Goal: Task Accomplishment & Management: Use online tool/utility

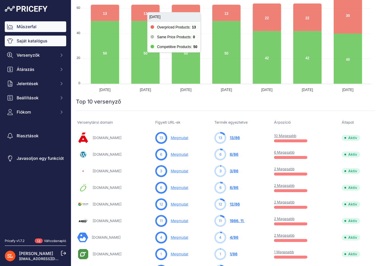
scroll to position [89, 0]
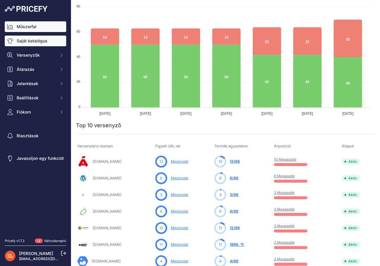
click at [31, 42] on font "Saját katalógus" at bounding box center [32, 40] width 31 height 5
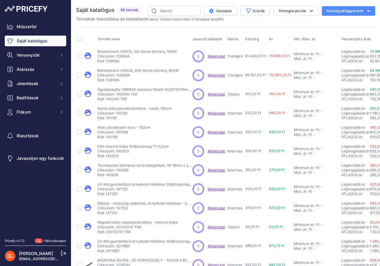
scroll to position [95, 0]
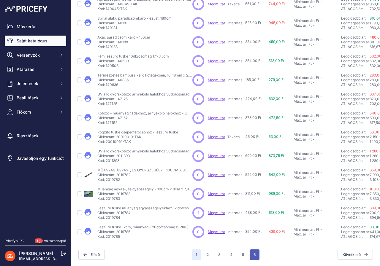
click at [253, 253] on font "6" at bounding box center [254, 255] width 2 height 4
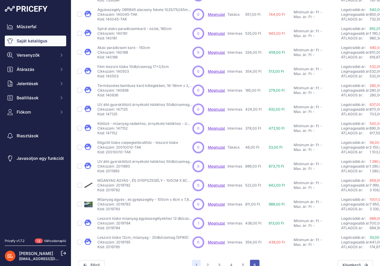
scroll to position [109, 0]
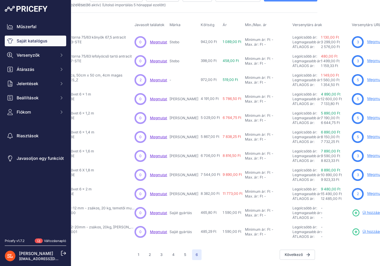
scroll to position [19, 59]
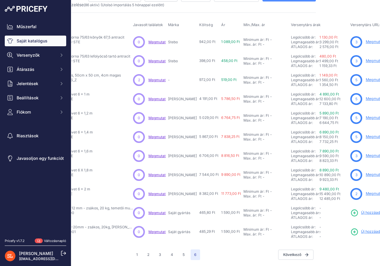
click at [366, 77] on font "Megmutat" at bounding box center [375, 79] width 18 height 4
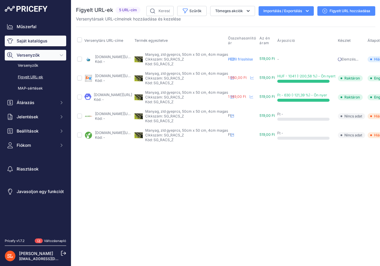
click at [26, 42] on font "Saját katalógus" at bounding box center [32, 40] width 31 height 5
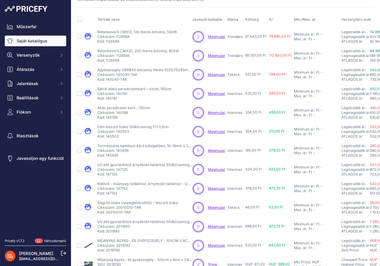
scroll to position [95, 0]
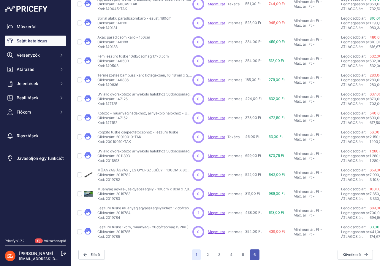
click at [253, 253] on font "6" at bounding box center [254, 255] width 2 height 4
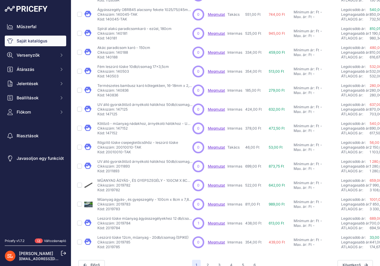
scroll to position [109, 0]
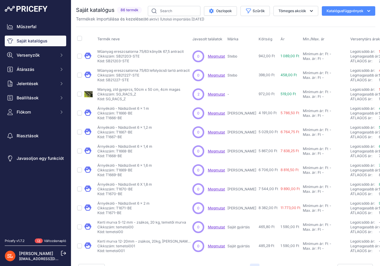
drag, startPoint x: 105, startPoint y: 80, endPoint x: 110, endPoint y: 80, distance: 5.3
click at [110, 80] on font "Kód: SB21227-STE" at bounding box center [112, 80] width 31 height 4
click at [108, 80] on font "Kód: SB21227-STE" at bounding box center [112, 80] width 31 height 4
drag, startPoint x: 106, startPoint y: 80, endPoint x: 120, endPoint y: 82, distance: 13.9
click at [120, 82] on font "Kód: SB21227-STE" at bounding box center [112, 80] width 31 height 4
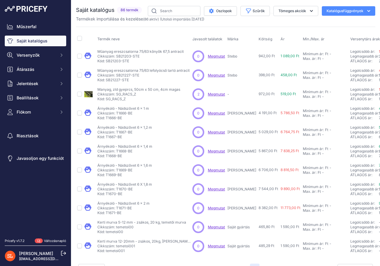
copy font "SB21227"
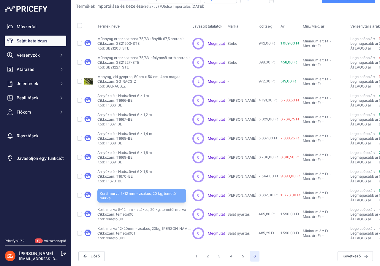
scroll to position [19, 0]
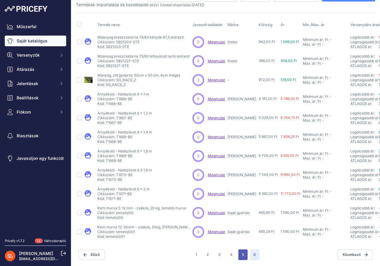
click at [242, 251] on button "5" at bounding box center [242, 255] width 9 height 11
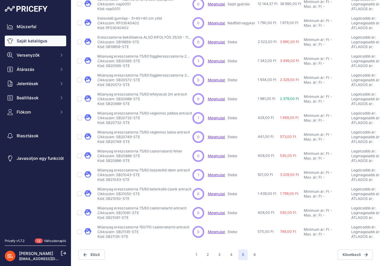
scroll to position [95, 0]
click at [229, 251] on button "4" at bounding box center [230, 255] width 9 height 11
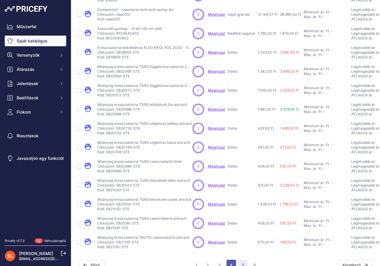
scroll to position [109, 0]
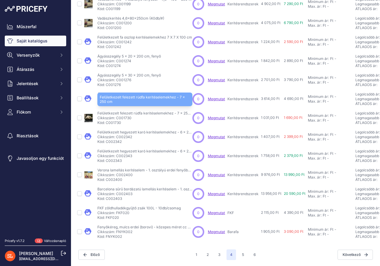
scroll to position [95, 0]
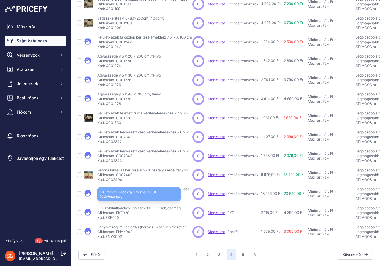
drag, startPoint x: 97, startPoint y: 202, endPoint x: 155, endPoint y: 204, distance: 57.9
click at [155, 206] on font "FKF zöldhulladékgyűjtő zsák 100L - 10db/csomag" at bounding box center [138, 208] width 83 height 4
copy font "FKF zöldhulladékgyűjtő zsák 100L"
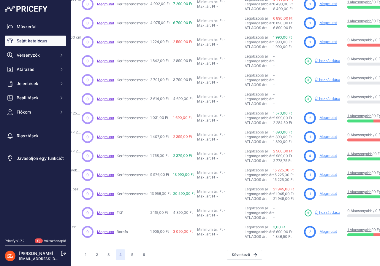
scroll to position [95, 131]
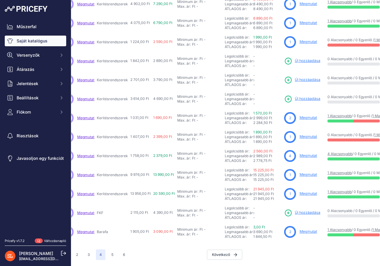
click at [300, 210] on font "Új hozzáadása" at bounding box center [308, 212] width 26 height 4
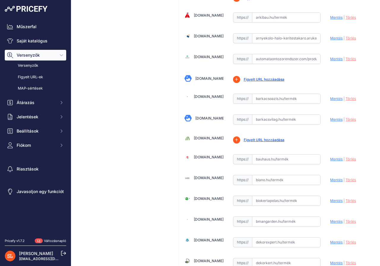
scroll to position [237, 0]
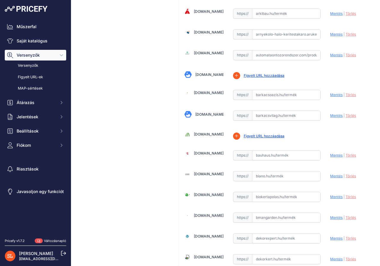
click at [282, 155] on input "text" at bounding box center [286, 155] width 69 height 10
paste input "[URL][DOMAIN_NAME]"
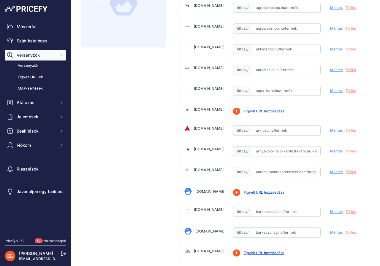
scroll to position [178, 0]
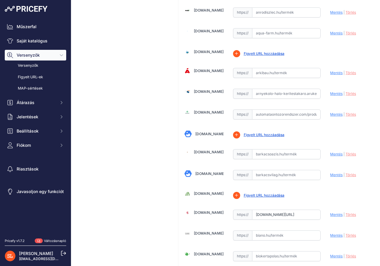
click at [331, 214] on font "Mentés" at bounding box center [336, 214] width 12 height 4
type input "[URL][DOMAIN_NAME]"
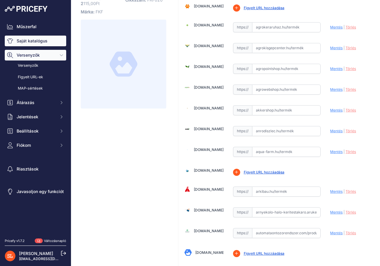
scroll to position [0, 0]
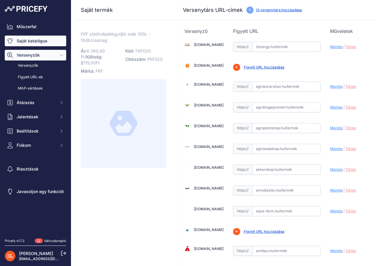
click at [22, 40] on font "Saját katalógus" at bounding box center [32, 40] width 31 height 5
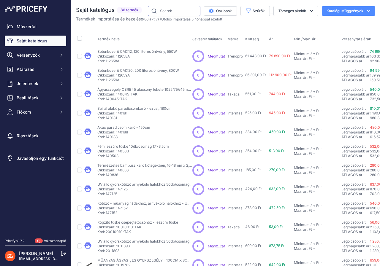
click at [168, 10] on input "text" at bounding box center [174, 11] width 53 height 10
click at [173, 9] on input "fkf" at bounding box center [174, 11] width 53 height 10
type input "fkf"
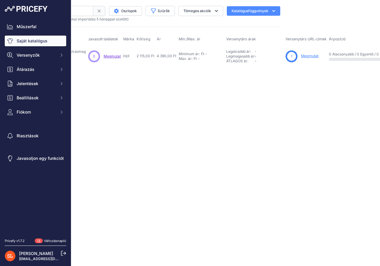
scroll to position [0, 111]
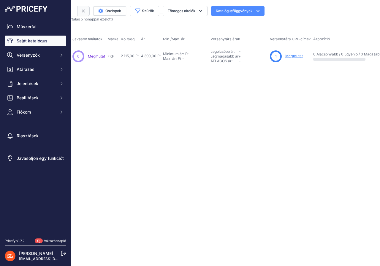
click at [290, 55] on font "Megmutat" at bounding box center [294, 56] width 18 height 4
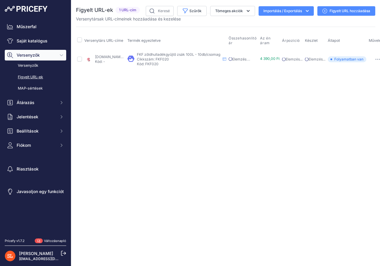
click at [332, 10] on font "Figyelt URL hozzáadása" at bounding box center [349, 11] width 41 height 4
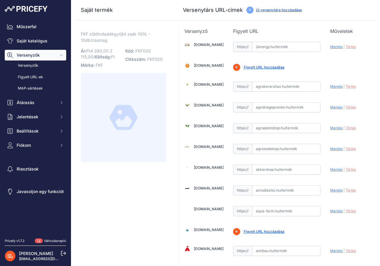
click at [268, 11] on font "Új versenytárs hozzáadása" at bounding box center [279, 10] width 46 height 4
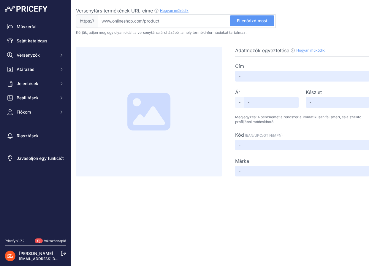
click at [158, 18] on input "Versenytárs termékének URL-címe Hogyan működik Ahhoz, hogy létrehozhassuk a ver…" at bounding box center [187, 21] width 178 height 14
click at [203, 21] on input "Versenytárs termékének URL-címe Hogyan működik Ahhoz, hogy létrehozhassuk a ver…" at bounding box center [187, 21] width 178 height 14
paste input "[URL][DOMAIN_NAME]"
type input "[DOMAIN_NAME][URL]"
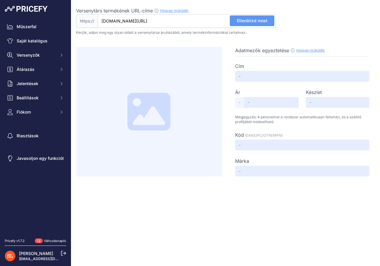
scroll to position [0, 0]
click at [252, 20] on font "Ellenőrizd most" at bounding box center [252, 20] width 31 height 5
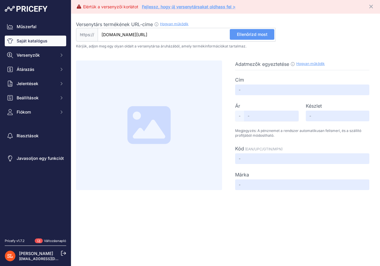
click at [36, 43] on font "Saját katalógus" at bounding box center [32, 41] width 31 height 6
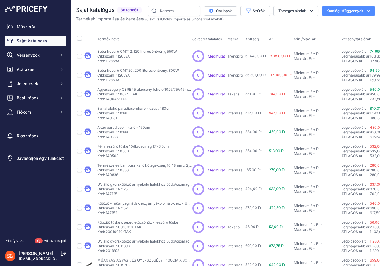
scroll to position [95, 0]
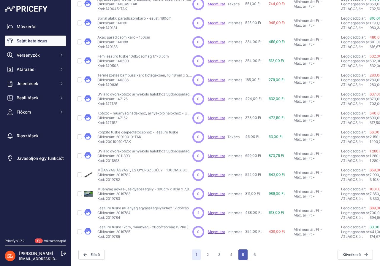
click at [242, 253] on font "5" at bounding box center [243, 255] width 2 height 4
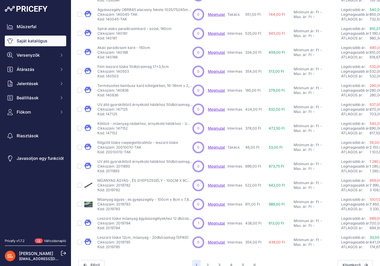
scroll to position [109, 0]
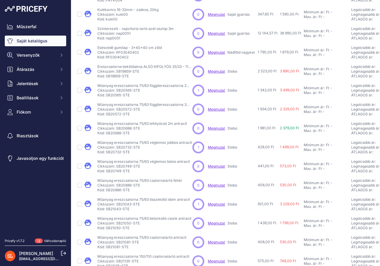
scroll to position [95, 0]
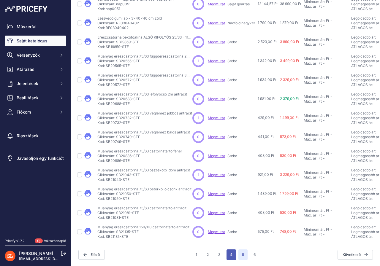
click at [228, 251] on button "4" at bounding box center [230, 255] width 9 height 11
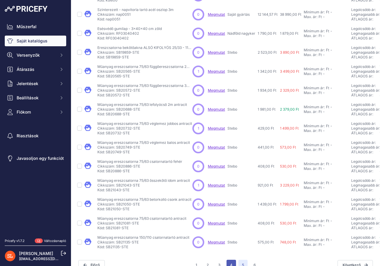
scroll to position [109, 0]
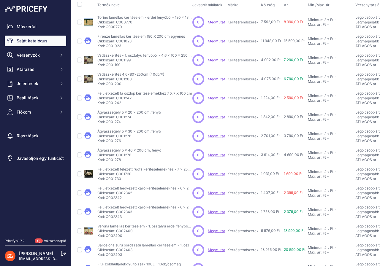
scroll to position [95, 0]
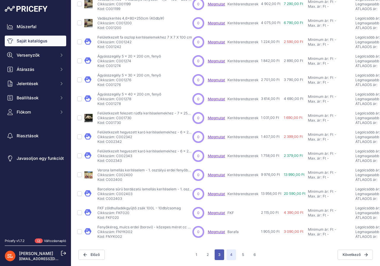
click at [216, 251] on button "3" at bounding box center [219, 255] width 9 height 11
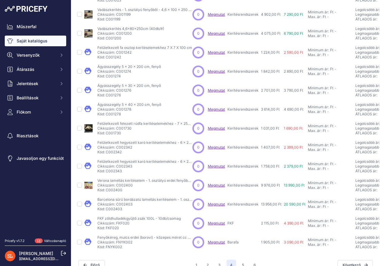
scroll to position [109, 0]
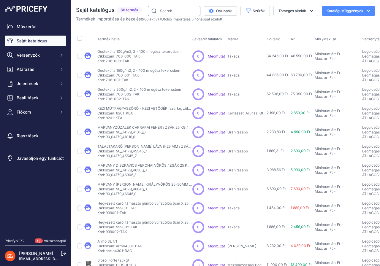
click at [164, 10] on input "text" at bounding box center [174, 11] width 53 height 10
type input "fkf"
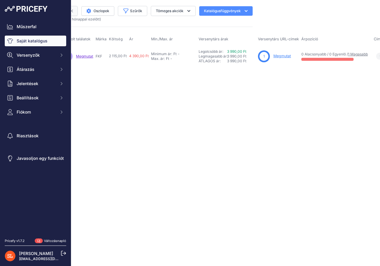
scroll to position [0, 134]
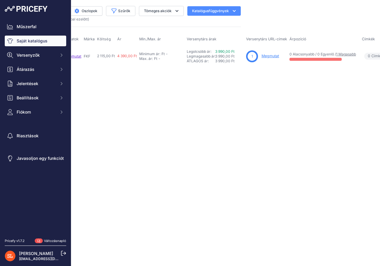
click at [266, 55] on font "Megmutat" at bounding box center [270, 56] width 18 height 4
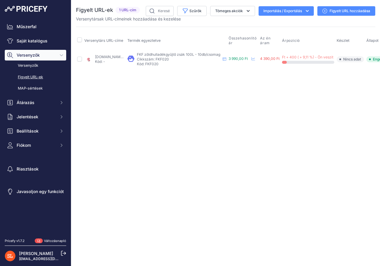
click at [334, 10] on font "Figyelt URL hozzáadása" at bounding box center [349, 11] width 41 height 4
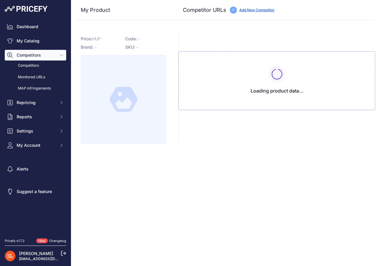
type input "[DOMAIN_NAME][URL]"
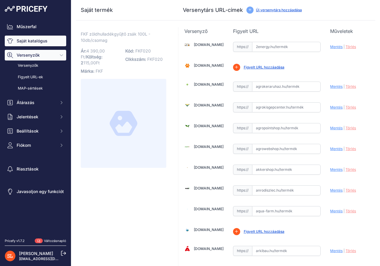
click at [23, 40] on font "Saját katalógus" at bounding box center [32, 40] width 31 height 5
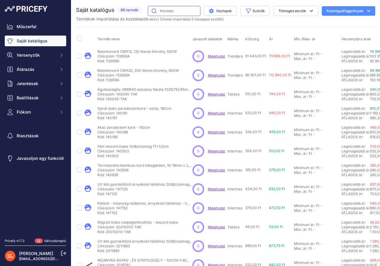
click at [174, 10] on input "text" at bounding box center [174, 11] width 53 height 10
type input "fkf"
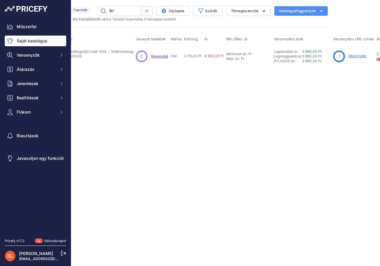
scroll to position [0, 36]
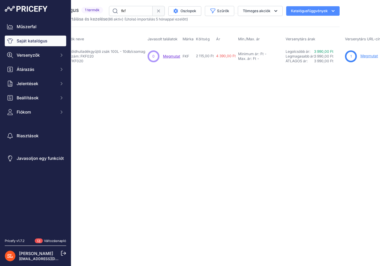
click at [366, 57] on font "Megmutat" at bounding box center [369, 56] width 18 height 4
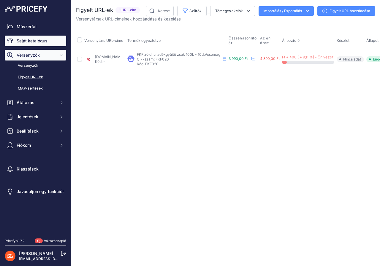
click at [26, 42] on font "Saját katalógus" at bounding box center [32, 40] width 31 height 5
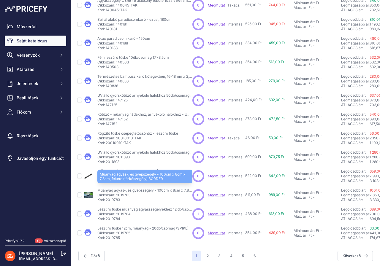
scroll to position [95, 0]
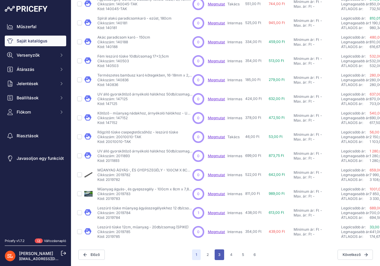
click at [218, 253] on font "3" at bounding box center [219, 255] width 2 height 4
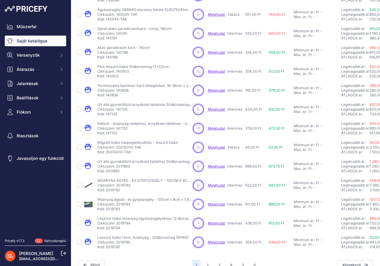
scroll to position [109, 0]
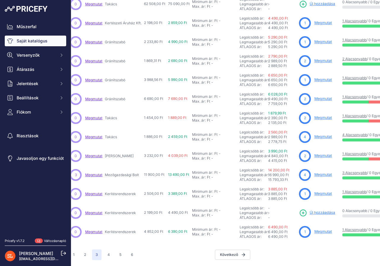
scroll to position [95, 139]
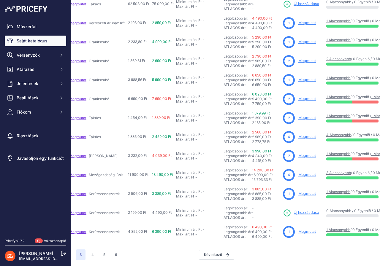
click at [302, 172] on font "Megmutat" at bounding box center [307, 174] width 18 height 4
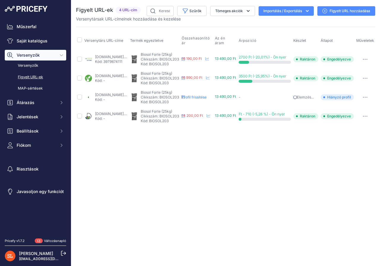
click at [336, 9] on font "Figyelt URL hozzáadása" at bounding box center [349, 11] width 41 height 4
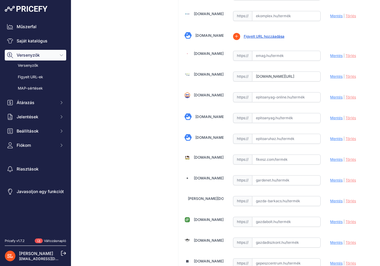
scroll to position [653, 0]
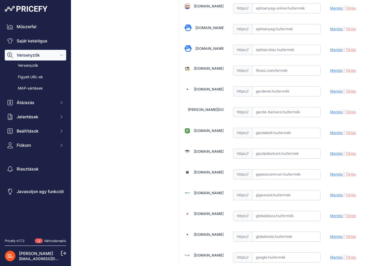
click at [280, 132] on input "text" at bounding box center [286, 133] width 69 height 10
paste input "https://www.gazdabolt.hu/T06617-Biosol-Forte-25-kg.html?gad_source=1&gad_campai…"
click at [330, 133] on font "Mentés" at bounding box center [336, 133] width 12 height 4
type input "https://www.gazdabolt.hu/T06617-Biosol-Forte-25-kg.html?gad_campaignid=17176448…"
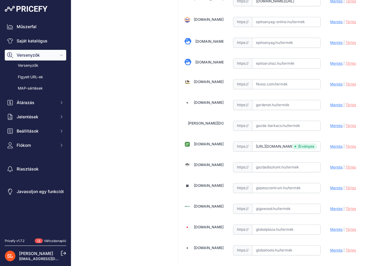
scroll to position [666, 0]
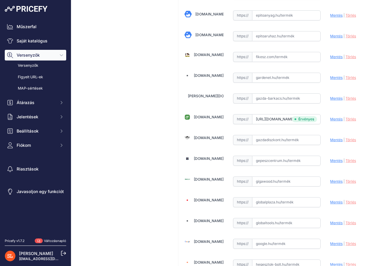
scroll to position [653, 0]
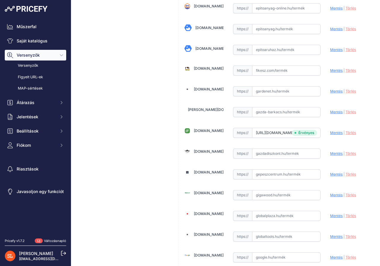
click at [270, 155] on input "text" at bounding box center [286, 154] width 69 height 10
paste input "https://www.gazdadiszkont.hu/biosol-forte-szerves-tragya-granulatum-gyep-25-kg?…"
click at [332, 154] on font "Mentés" at bounding box center [336, 153] width 12 height 4
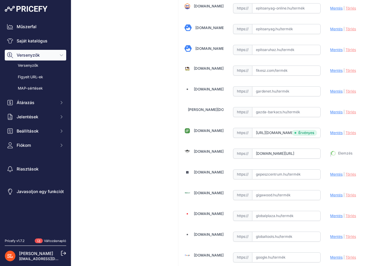
type input "https://www.gazdadiszkont.hu/biosol-forte-szerves-tragya-granulatum-gyep-25-kg?…"
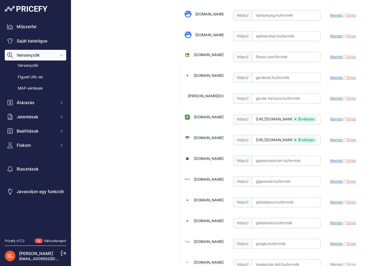
scroll to position [653, 0]
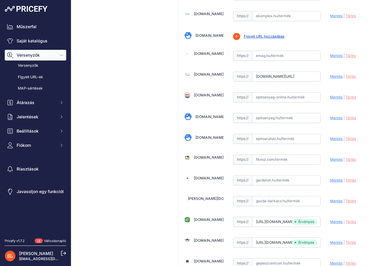
scroll to position [623, 0]
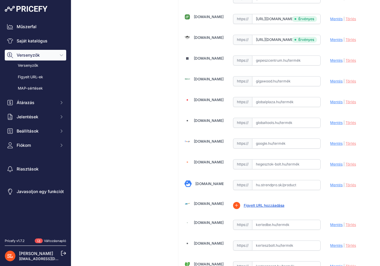
scroll to position [950, 0]
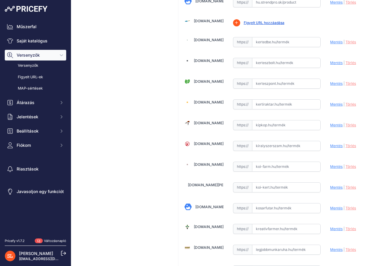
click at [252, 82] on input "text" at bounding box center [286, 84] width 69 height 10
paste input "https://kerteszpont.hu/Fumag-gyeptragya/Gyeptragya/BIosol-Forte-25-Kg?gad_sourc…"
click at [331, 82] on font "Mentés" at bounding box center [336, 83] width 12 height 4
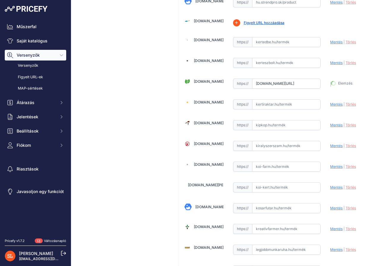
type input "https://kerteszpont.hu/Fumag-gyeptragya/Gyeptragya/BIosol-Forte-25-Kg?gad_campa…"
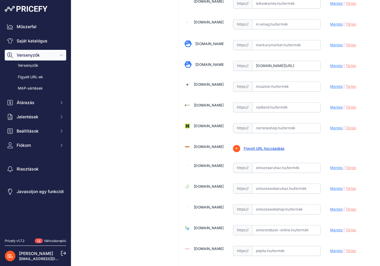
scroll to position [1365, 0]
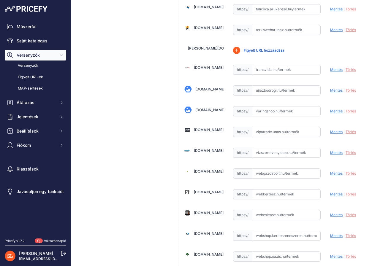
scroll to position [1778, 0]
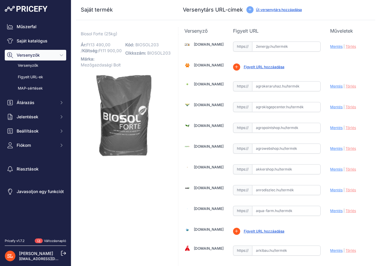
scroll to position [0, 0]
click at [37, 42] on font "Saját katalógus" at bounding box center [32, 40] width 31 height 5
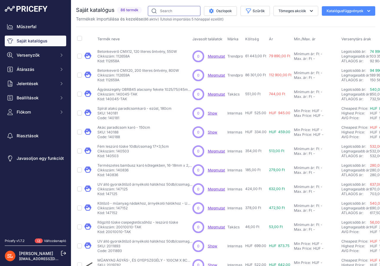
click at [172, 9] on input "text" at bounding box center [174, 11] width 53 height 10
type input "biosol"
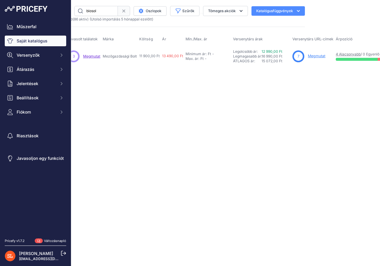
scroll to position [0, 71]
click at [314, 56] on font "Megmutat" at bounding box center [316, 56] width 18 height 4
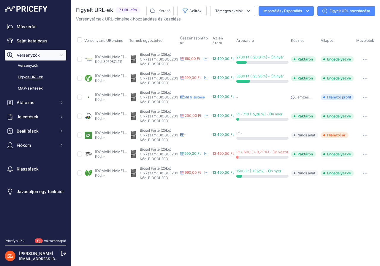
click at [118, 207] on div "Close You are not connected to the internet." at bounding box center [225, 133] width 309 height 266
click at [154, 213] on div "Close You are not connected to the internet." at bounding box center [225, 133] width 309 height 266
click at [37, 39] on font "Saját katalógus" at bounding box center [32, 40] width 31 height 5
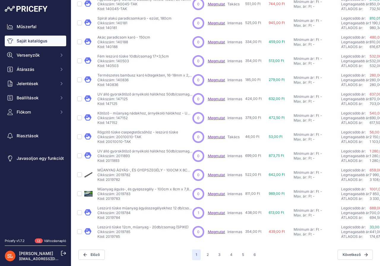
scroll to position [95, 0]
click at [230, 253] on font "4" at bounding box center [231, 255] width 2 height 4
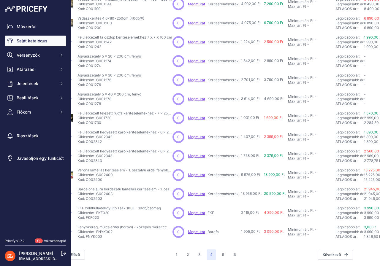
scroll to position [94, 0]
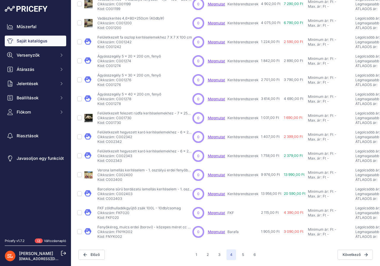
click at [213, 154] on font "Megmutat" at bounding box center [216, 156] width 17 height 4
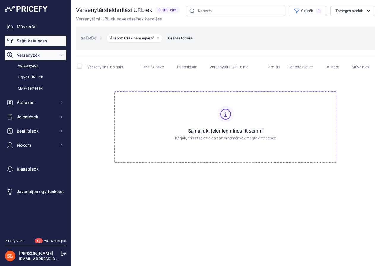
click at [36, 40] on font "Saját katalógus" at bounding box center [32, 40] width 31 height 5
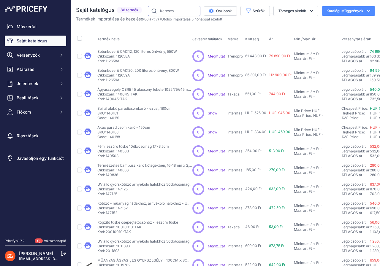
click at [169, 11] on input "text" at bounding box center [174, 11] width 53 height 10
type input "hegyezett"
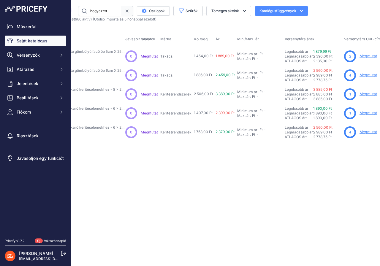
scroll to position [0, 71]
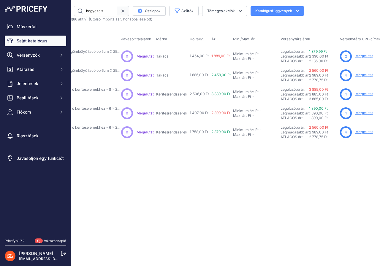
click at [360, 130] on font "Megmutat" at bounding box center [364, 132] width 18 height 4
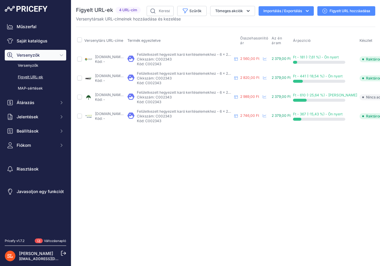
click at [336, 9] on font "Figyelt URL hozzáadása" at bounding box center [349, 11] width 41 height 4
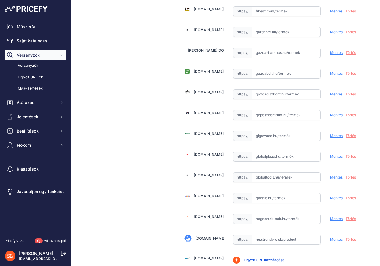
scroll to position [742, 0]
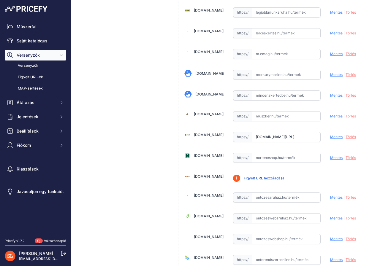
scroll to position [1276, 0]
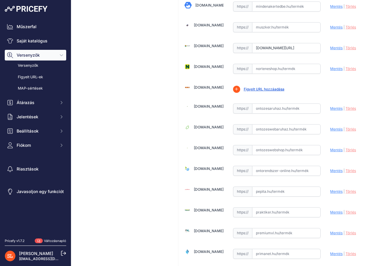
click at [250, 88] on font "Figyelt URL hozzáadása" at bounding box center [264, 89] width 41 height 4
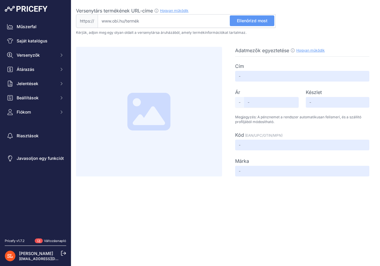
click at [160, 19] on input "Versenytárs termékének URL-címe Hogyan működik Ahhoz, hogy létrehozhassuk a ver…" at bounding box center [187, 21] width 178 height 14
paste input "[URL][DOMAIN_NAME]"
type input "www.obi.hu/kerites-tartozekok-belatasgatlo-tartozekok/karozo-oszlop-atmero-6-cm…"
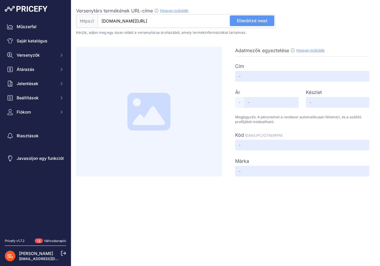
click at [253, 20] on font "Ellenőrizd most" at bounding box center [252, 20] width 31 height 5
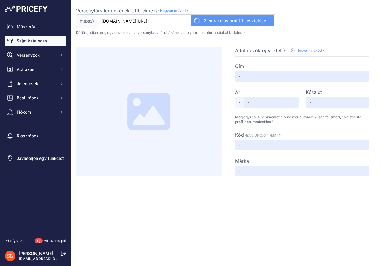
click at [38, 39] on font "Saját katalógus" at bounding box center [32, 40] width 31 height 5
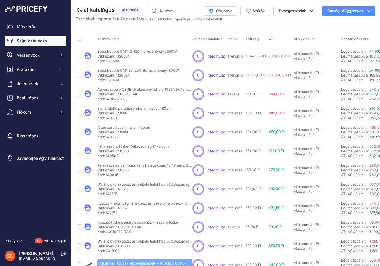
scroll to position [95, 0]
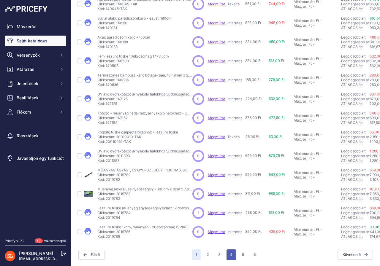
click at [230, 250] on button "4" at bounding box center [230, 255] width 9 height 11
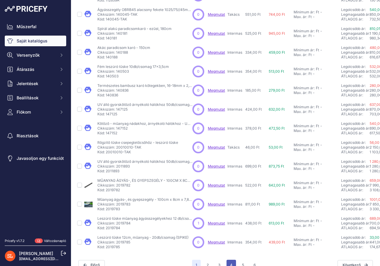
scroll to position [109, 0]
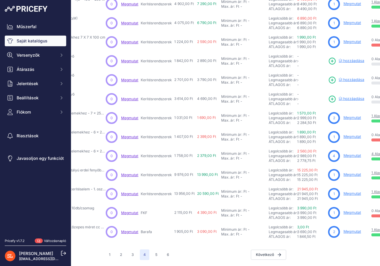
scroll to position [94, 95]
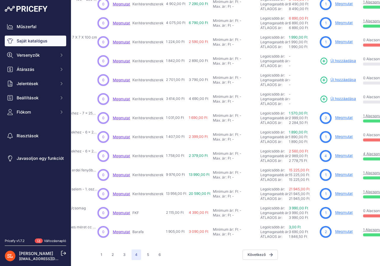
click at [337, 58] on font "Új hozzáadása" at bounding box center [343, 60] width 26 height 4
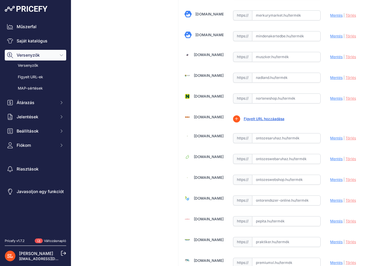
scroll to position [1335, 0]
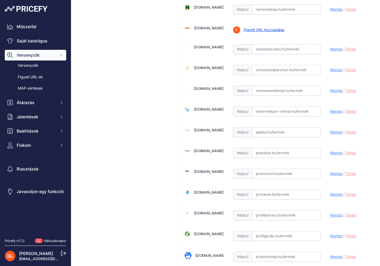
click at [258, 236] on input "text" at bounding box center [286, 236] width 69 height 10
paste input "[URL][DOMAIN_NAME]"
click at [330, 235] on font "Mentés" at bounding box center [336, 236] width 12 height 4
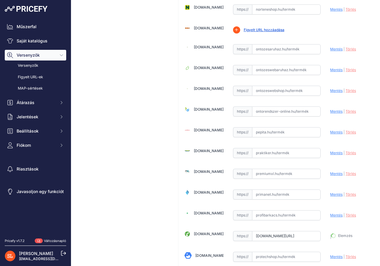
type input "[URL][DOMAIN_NAME]"
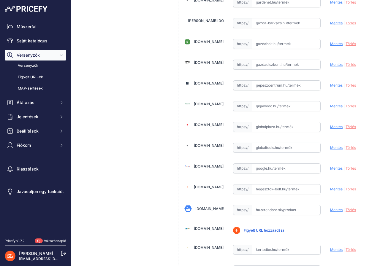
scroll to position [653, 0]
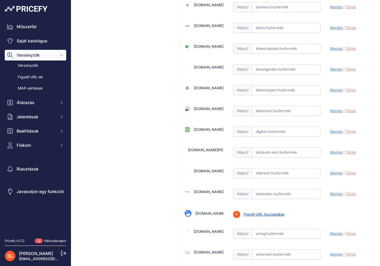
scroll to position [326, 0]
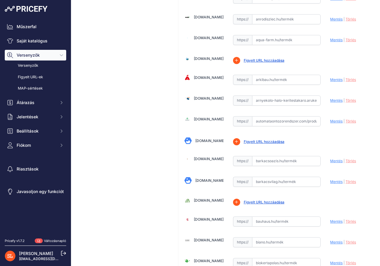
scroll to position [0, 0]
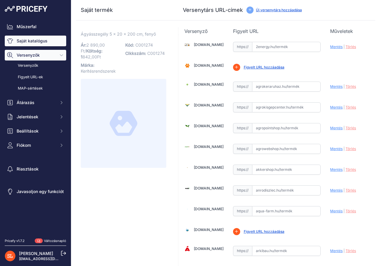
click at [33, 42] on font "Saját katalógus" at bounding box center [32, 40] width 31 height 5
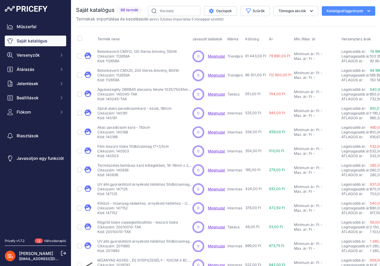
scroll to position [95, 0]
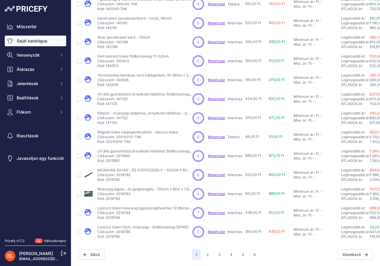
drag, startPoint x: 106, startPoint y: 232, endPoint x: 119, endPoint y: 234, distance: 13.1
click at [119, 234] on font "Kód: 2019785" at bounding box center [108, 236] width 23 height 4
copy font "2019785"
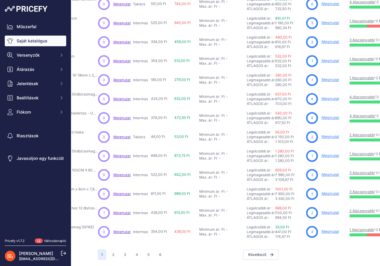
scroll to position [95, 95]
click at [326, 229] on font "Megmutat" at bounding box center [330, 231] width 18 height 4
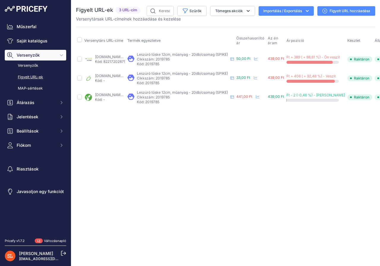
click at [339, 10] on font "Figyelt URL hozzáadása" at bounding box center [349, 11] width 41 height 4
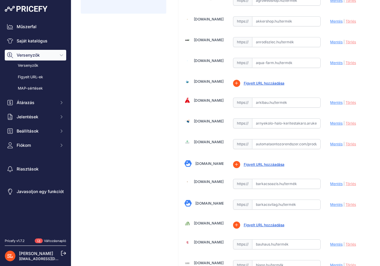
scroll to position [297, 0]
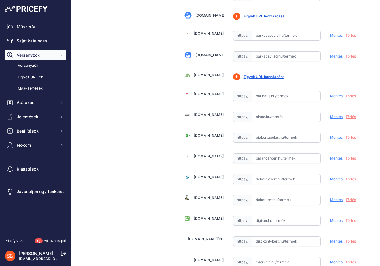
click at [260, 222] on input "text" at bounding box center [286, 221] width 69 height 10
paste input "[URL][DOMAIN_NAME][PERSON_NAME][PERSON_NAME]"
click at [331, 220] on font "Mentés" at bounding box center [336, 220] width 12 height 4
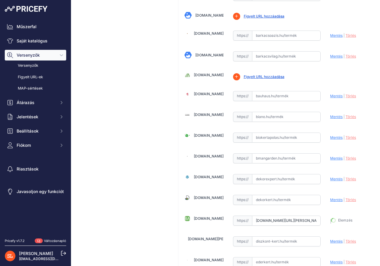
type input "[URL][DOMAIN_NAME][PERSON_NAME][PERSON_NAME]"
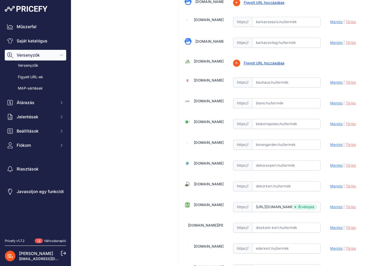
scroll to position [297, 0]
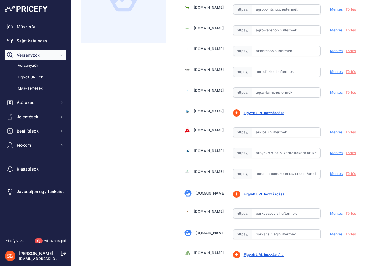
scroll to position [0, 0]
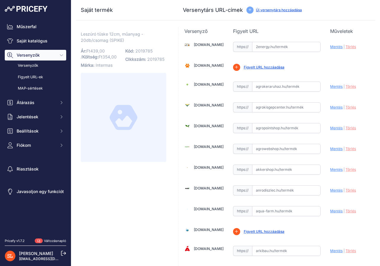
click at [259, 187] on input "text" at bounding box center [286, 190] width 69 height 10
paste input "[URL][DOMAIN_NAME]"
click at [332, 191] on font "Mentés" at bounding box center [336, 190] width 12 height 4
type input "[URL][DOMAIN_NAME]"
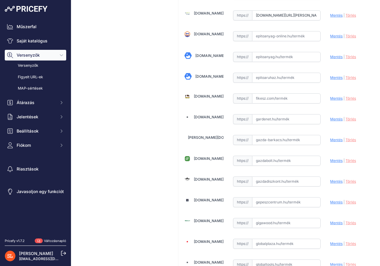
scroll to position [742, 0]
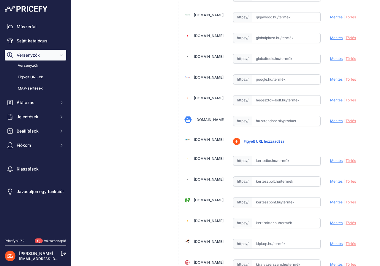
click at [142, 211] on div "Leszúró [PERSON_NAME] 12cm, műanyag - 20db/csomag (SPIKE) Link Ár: Ft 439,00" at bounding box center [123, 250] width 95 height 2106
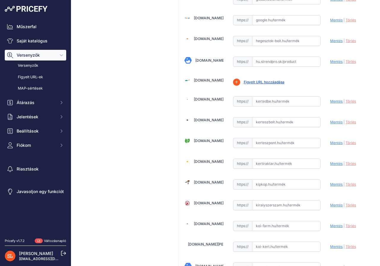
scroll to position [979, 0]
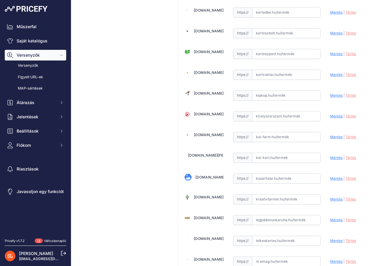
click at [264, 203] on input "text" at bounding box center [286, 199] width 69 height 10
paste input "[URL][DOMAIN_NAME][PERSON_NAME]"
click at [330, 200] on font "Mentés" at bounding box center [336, 199] width 12 height 4
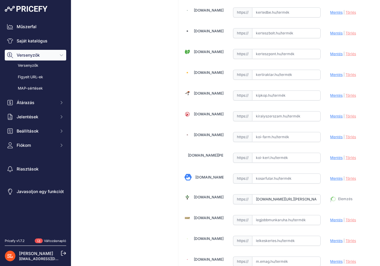
type input "[URL][DOMAIN_NAME][PERSON_NAME]"
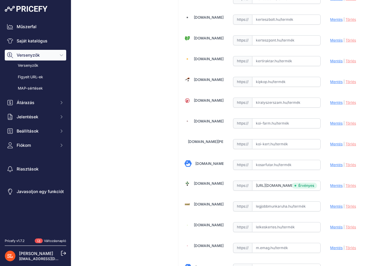
scroll to position [979, 0]
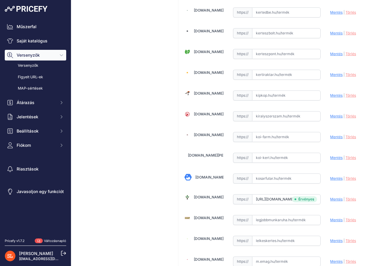
click at [138, 201] on div "Leszúró tüske 12cm, műanyag - 20db/csomag (SPIKE) Link Ár: Ft 439,00" at bounding box center [123, 101] width 95 height 2106
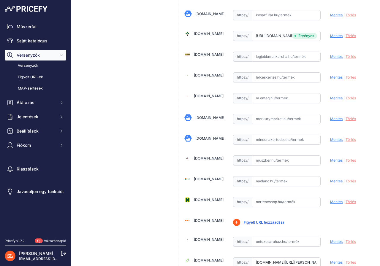
scroll to position [1157, 0]
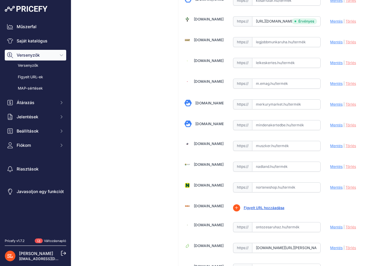
click at [271, 167] on input "text" at bounding box center [286, 167] width 69 height 10
paste input "https://www.nadland.hu/vakondhalo-rogzito-20-db-per-csomag"
click at [330, 167] on font "Mentés" at bounding box center [336, 166] width 12 height 4
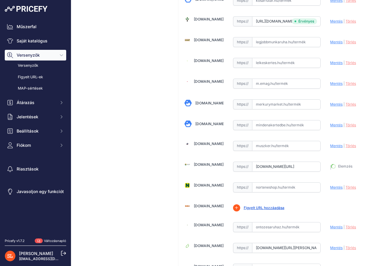
type input "https://www.nadland.hu/vakondhalo-rogzito-20-db-per-csomag?prirule_jdsnikfkfjsd…"
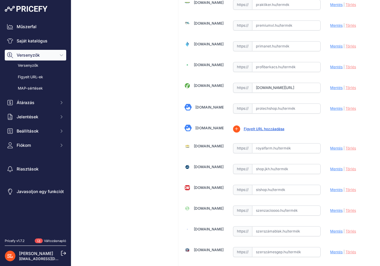
scroll to position [1543, 0]
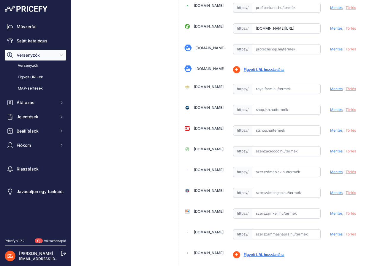
click at [256, 213] on input "text" at bounding box center [286, 214] width 69 height 10
paste input "https://www.szerszamkell.hu/nortene_spike_leszuro_tuske_3x125cm_20db_156343?srs…"
click at [331, 212] on font "Mentés" at bounding box center [336, 213] width 12 height 4
type input "https://www.szerszamkell.hu/nortene_spike_leszuro_tuske_3x125cm_20db_156343?pri…"
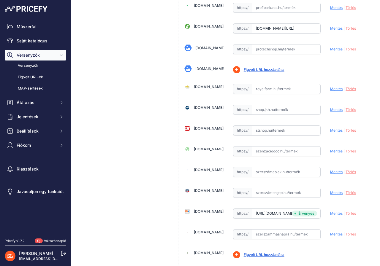
scroll to position [1484, 0]
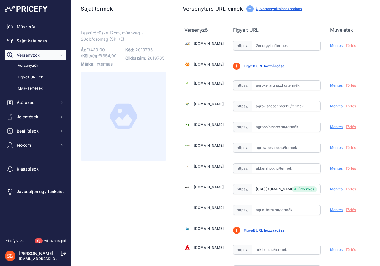
scroll to position [0, 0]
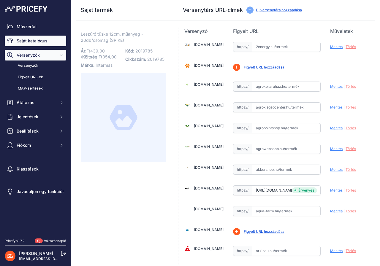
click at [23, 39] on font "Saját katalógus" at bounding box center [32, 40] width 31 height 5
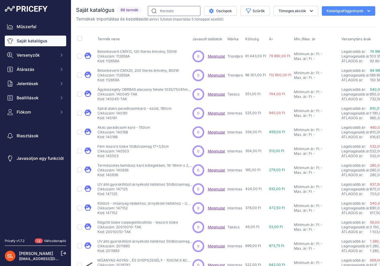
click at [168, 12] on input "text" at bounding box center [174, 11] width 53 height 10
type input "spike"
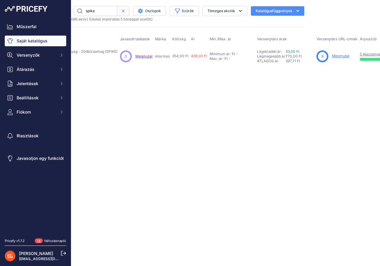
scroll to position [0, 71]
click at [339, 56] on font "Megmutat" at bounding box center [340, 56] width 18 height 4
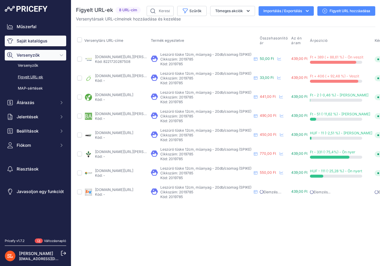
click at [20, 40] on font "Saját katalógus" at bounding box center [32, 40] width 31 height 5
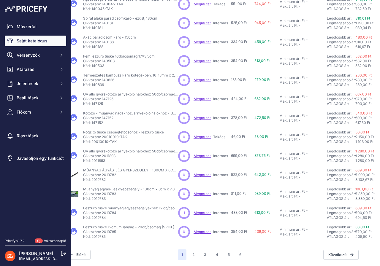
scroll to position [95, 12]
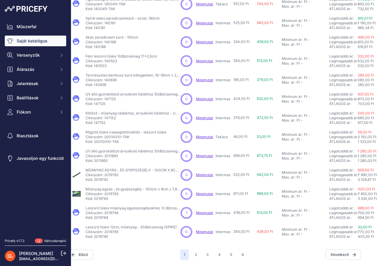
drag, startPoint x: 104, startPoint y: 209, endPoint x: 119, endPoint y: 208, distance: 14.8
click at [119, 211] on p "Cikkszám: 2019784" at bounding box center [132, 213] width 95 height 5
copy font "2019784"
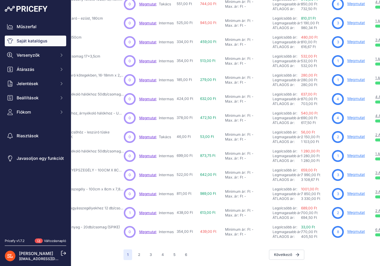
scroll to position [95, 83]
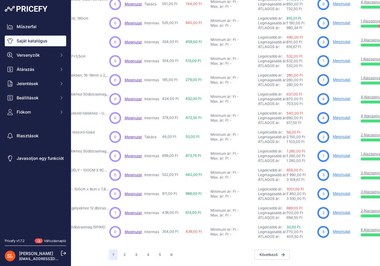
click at [340, 210] on font "Megmutat" at bounding box center [342, 212] width 18 height 4
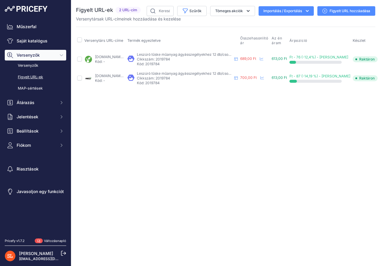
click at [330, 10] on font "Figyelt URL hozzáadása" at bounding box center [349, 11] width 41 height 4
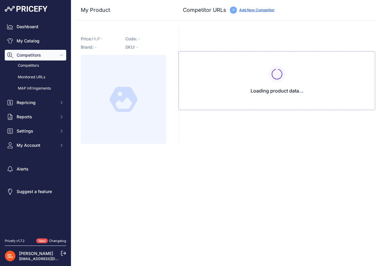
type input "[DOMAIN_NAME][URL]"
type input "[DOMAIN_NAME][URL][PERSON_NAME]"
type input "[DOMAIN_NAME][URL]"
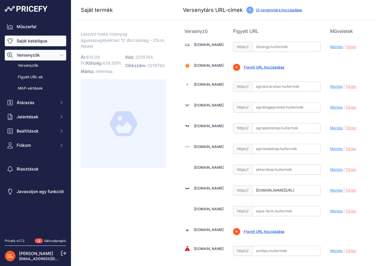
click at [24, 41] on font "Saját katalógus" at bounding box center [32, 40] width 31 height 5
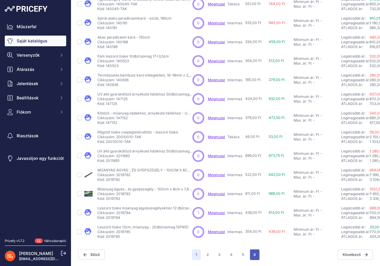
click at [253, 253] on font "6" at bounding box center [254, 255] width 2 height 4
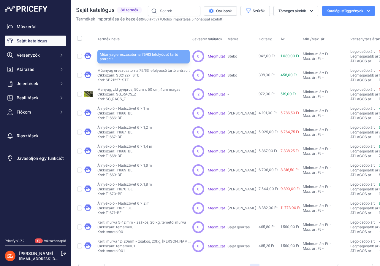
drag, startPoint x: 139, startPoint y: 70, endPoint x: 165, endPoint y: 74, distance: 26.0
click at [166, 73] on div "Műanyag ereszcsatorna 75/63 lefolyócső tartó antracit Műanyag ereszcsatorna 75/…" at bounding box center [143, 75] width 92 height 14
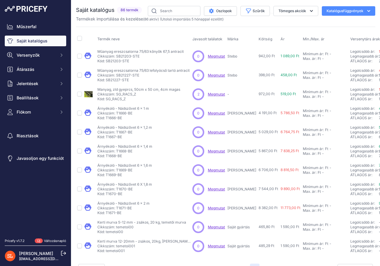
click at [164, 75] on p "Cikkszám: SB21227-STE" at bounding box center [143, 75] width 92 height 5
drag, startPoint x: 139, startPoint y: 71, endPoint x: 187, endPoint y: 73, distance: 48.1
click at [187, 73] on div "Műanyag ereszcsatorna 75/63 lefolyócső tartó antracit Műanyag ereszcsatorna 75/…" at bounding box center [143, 75] width 92 height 14
copy div "75/63 lefolyócső tartó antracit Műanyag ereszcsatorna 75/63 lefolyócső tartó an…"
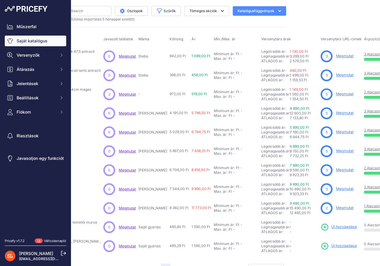
scroll to position [0, 95]
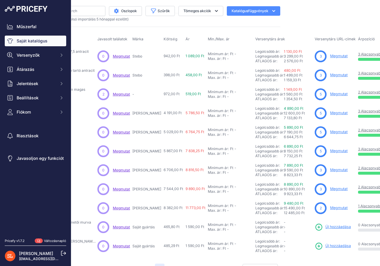
click at [330, 74] on font "Megmutat" at bounding box center [339, 75] width 18 height 4
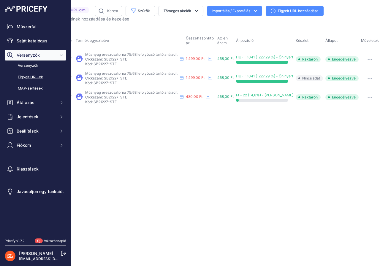
scroll to position [0, 59]
drag, startPoint x: 109, startPoint y: 64, endPoint x: 124, endPoint y: 64, distance: 15.1
click at [117, 64] on font "Kód: SB21227-STE" at bounding box center [100, 64] width 31 height 4
copy font "SB21227"
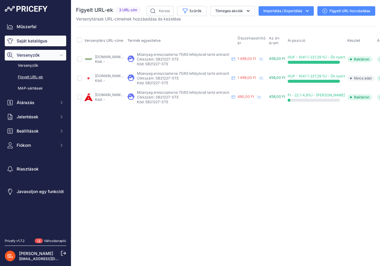
click at [23, 41] on font "Saját katalógus" at bounding box center [32, 40] width 31 height 5
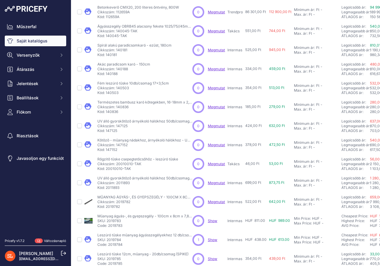
scroll to position [95, 0]
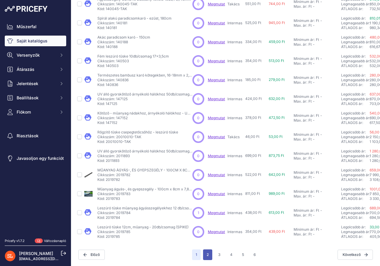
click at [207, 253] on font "2" at bounding box center [208, 255] width 2 height 4
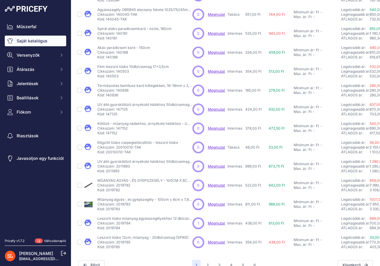
scroll to position [109, 0]
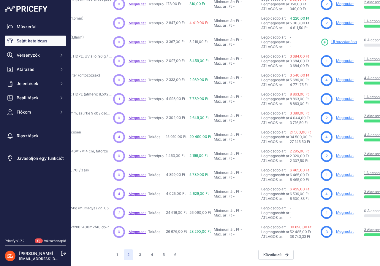
scroll to position [94, 83]
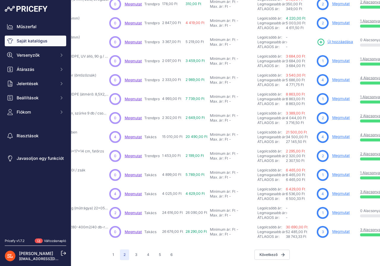
click at [341, 134] on font "Megmutat" at bounding box center [341, 136] width 18 height 4
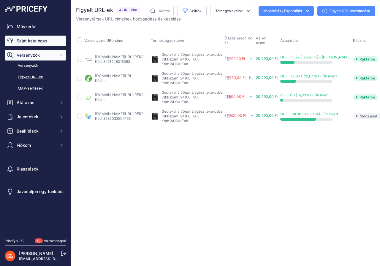
click at [23, 40] on font "Saját katalógus" at bounding box center [32, 40] width 31 height 5
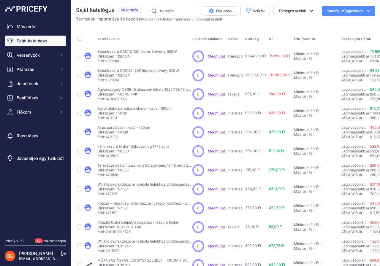
scroll to position [95, 0]
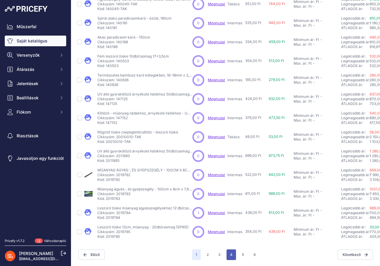
click at [230, 253] on font "4" at bounding box center [231, 255] width 2 height 4
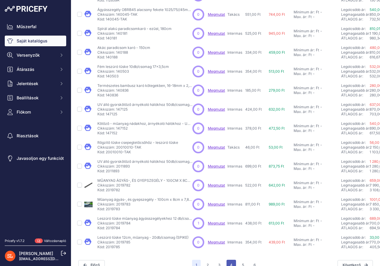
scroll to position [109, 0]
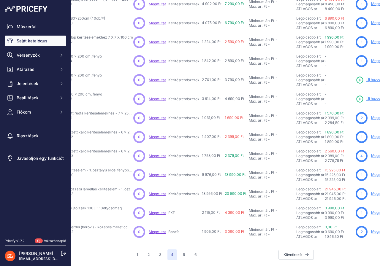
scroll to position [94, 59]
click at [371, 115] on font "Megmutat" at bounding box center [380, 117] width 18 height 4
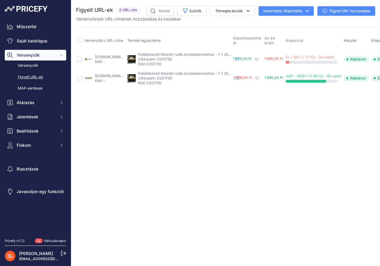
click at [335, 10] on font "Figyelt URL hozzáadása" at bounding box center [349, 11] width 41 height 4
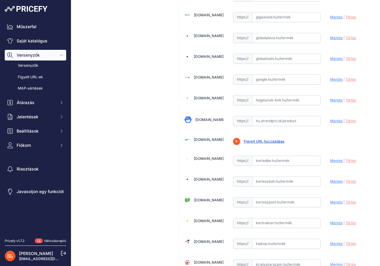
scroll to position [683, 0]
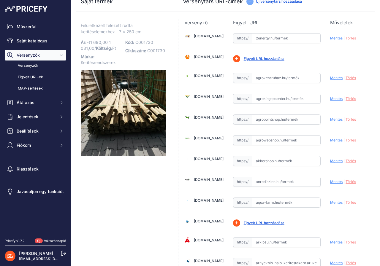
scroll to position [0, 0]
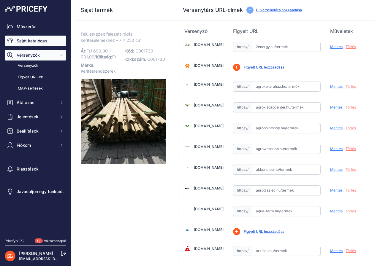
click at [25, 41] on font "Saját katalógus" at bounding box center [32, 40] width 31 height 5
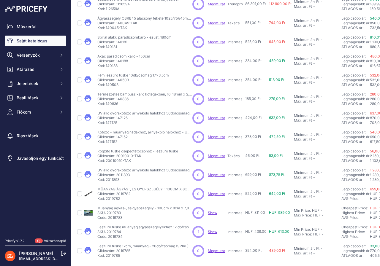
scroll to position [95, 0]
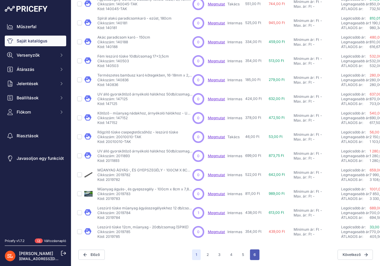
click at [254, 253] on button "6" at bounding box center [254, 255] width 9 height 11
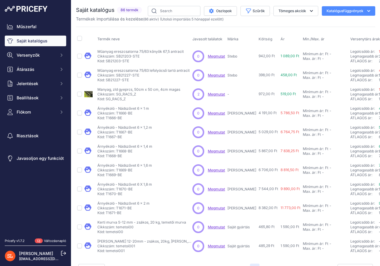
click at [216, 56] on font "Megmutat" at bounding box center [216, 56] width 17 height 4
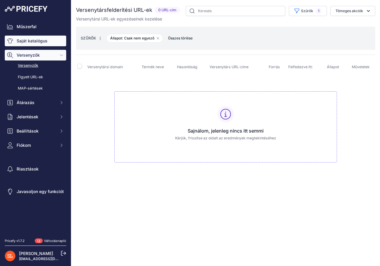
click at [28, 41] on font "Saját katalógus" at bounding box center [32, 40] width 31 height 5
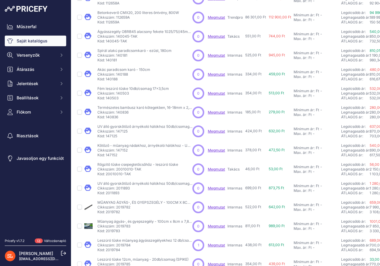
scroll to position [95, 0]
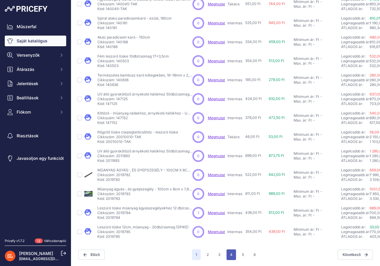
click at [230, 253] on font "4" at bounding box center [231, 255] width 2 height 4
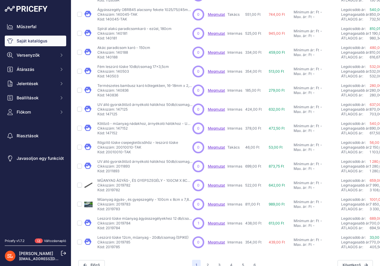
scroll to position [109, 0]
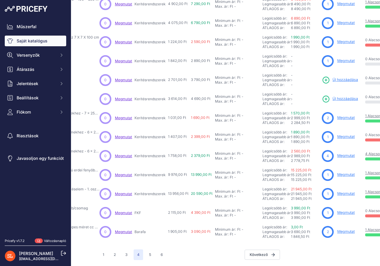
scroll to position [94, 95]
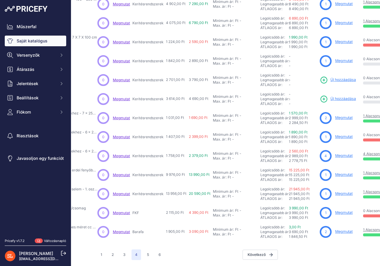
click at [341, 58] on font "Megmutat" at bounding box center [344, 60] width 18 height 4
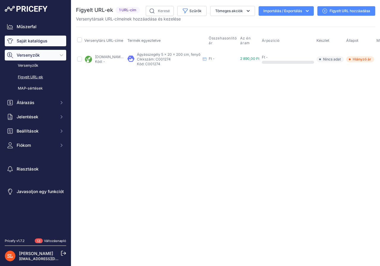
click at [15, 39] on link "Saját katalógus" at bounding box center [35, 41] width 61 height 11
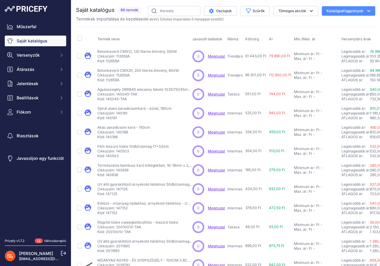
scroll to position [95, 0]
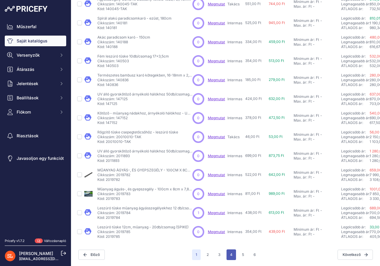
click at [230, 253] on font "4" at bounding box center [231, 255] width 2 height 4
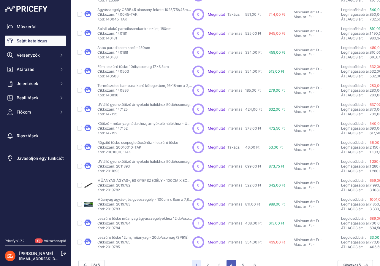
scroll to position [109, 0]
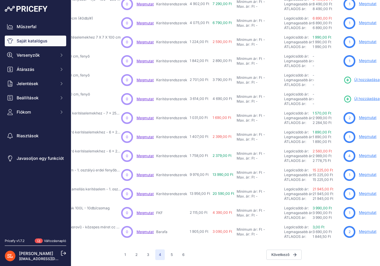
scroll to position [94, 83]
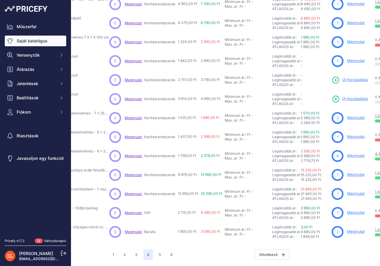
click at [348, 229] on font "Megmutat" at bounding box center [356, 231] width 18 height 4
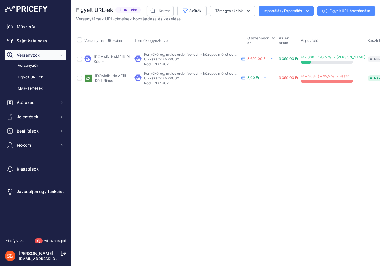
click at [108, 75] on font "[DOMAIN_NAME][URL]" at bounding box center [114, 76] width 38 height 4
click at [337, 9] on font "Figyelt URL hozzáadása" at bounding box center [349, 11] width 41 height 4
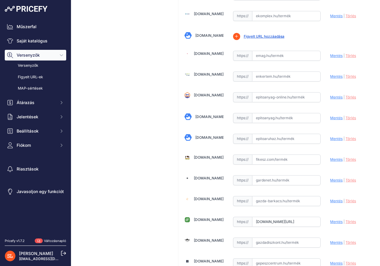
scroll to position [0, 115]
drag, startPoint x: 253, startPoint y: 220, endPoint x: 317, endPoint y: 218, distance: 64.4
paste input "https://www.gazdabolt.hu/T13867-Fenyokereg-Borovi-ideal-80-l-Gazdabolt.hu.html?…"
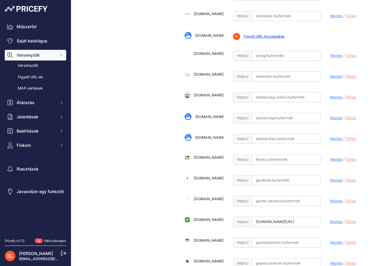
click at [334, 222] on font "Mentés" at bounding box center [336, 222] width 12 height 4
type input "https://www.gazdabolt.hu/T13867-Fenyokereg-Borovi-ideal-80-l-Gazdabolt.hu.html?…"
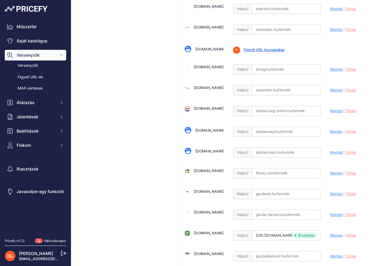
scroll to position [577, 0]
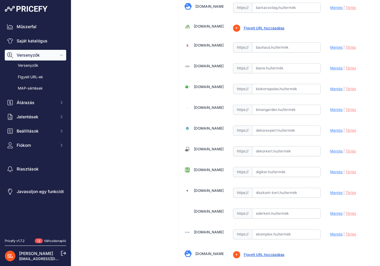
scroll to position [0, 0]
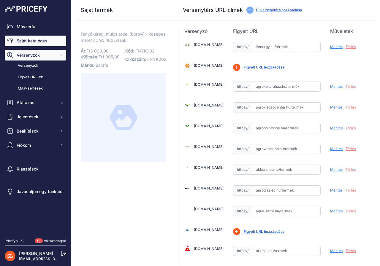
click at [45, 42] on font "Saját katalógus" at bounding box center [32, 40] width 31 height 5
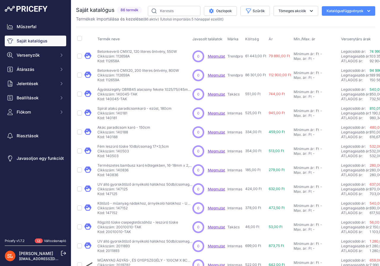
scroll to position [95, 0]
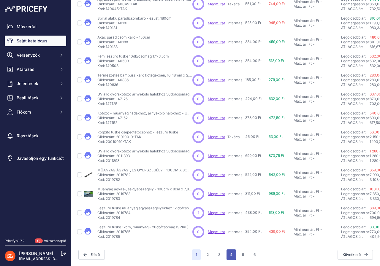
click at [230, 253] on font "4" at bounding box center [231, 255] width 2 height 4
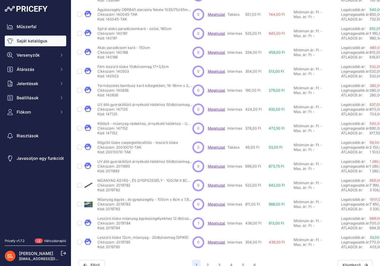
scroll to position [109, 0]
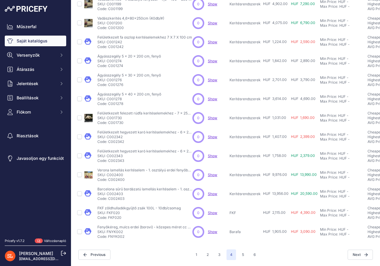
scroll to position [94, 0]
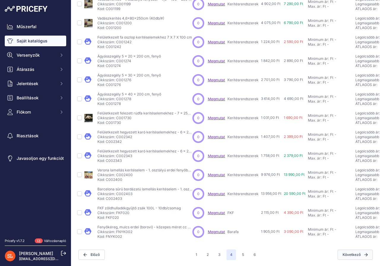
click at [364, 251] on button "Következő" at bounding box center [354, 255] width 35 height 10
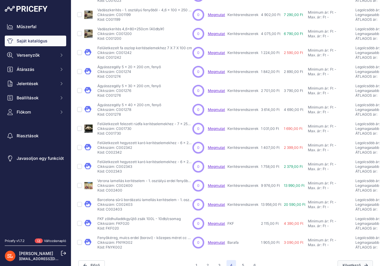
scroll to position [109, 0]
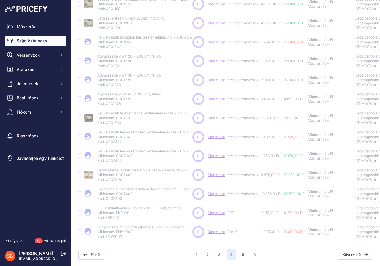
click at [298, 250] on div "Következő" at bounding box center [316, 255] width 114 height 10
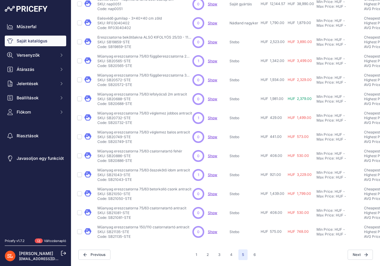
scroll to position [94, 0]
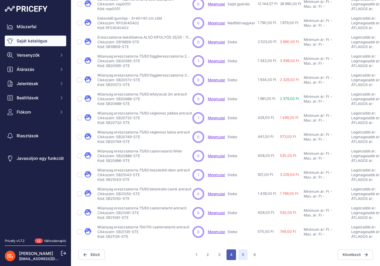
click at [230, 253] on font "4" at bounding box center [231, 255] width 2 height 5
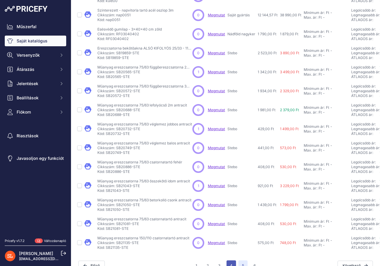
scroll to position [109, 0]
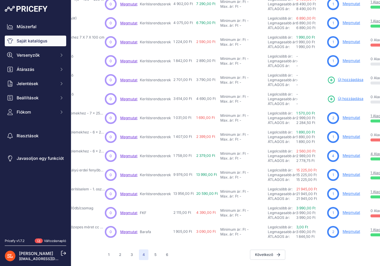
scroll to position [94, 95]
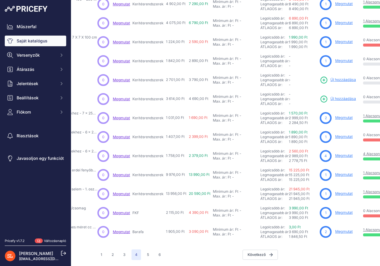
click at [338, 229] on font "Megmutat" at bounding box center [344, 231] width 18 height 4
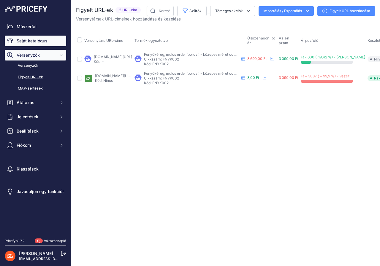
click at [35, 40] on font "Saját katalógus" at bounding box center [32, 40] width 31 height 5
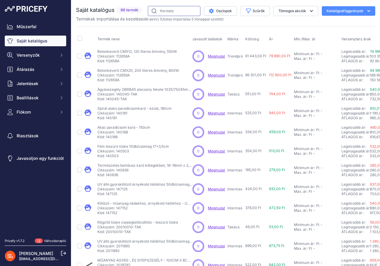
click at [170, 10] on input "text" at bounding box center [174, 11] width 53 height 10
type input "vörös"
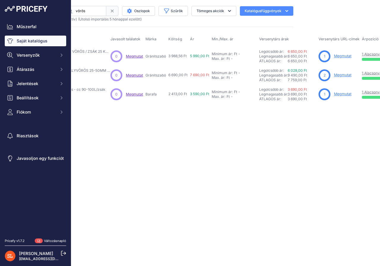
scroll to position [0, 83]
click at [339, 94] on font "Megmutat" at bounding box center [342, 94] width 18 height 4
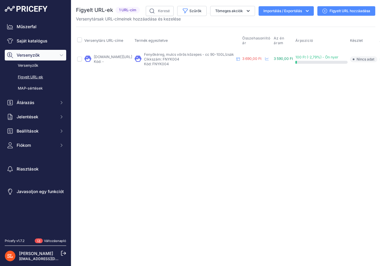
click at [339, 13] on font "Figyelt URL hozzáadása" at bounding box center [349, 11] width 41 height 5
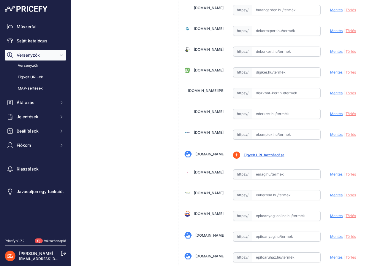
scroll to position [475, 0]
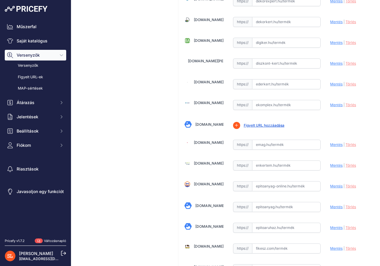
click at [261, 165] on input "text" at bounding box center [286, 166] width 69 height 10
paste input "[URL][DOMAIN_NAME]"
click at [330, 166] on font "Mentés" at bounding box center [336, 165] width 12 height 4
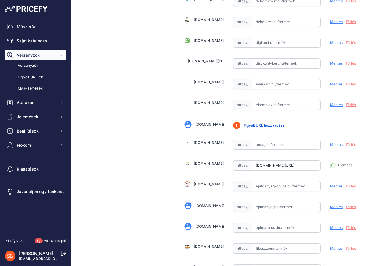
type input "https://enkertem.hu/Fenyokereg-Borovi-voros-Ideal-80L?prirule_jdsnikfkfjsd=8418"
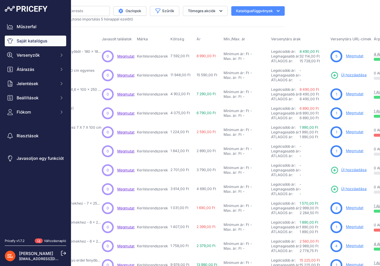
scroll to position [0, 95]
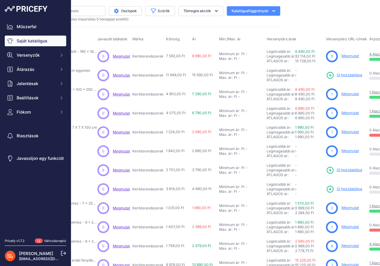
click at [347, 56] on font "Megmutat" at bounding box center [350, 56] width 18 height 4
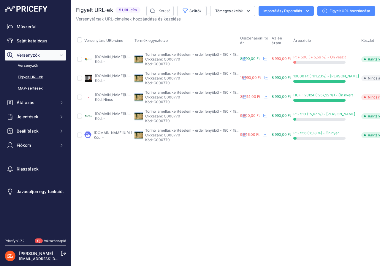
click at [330, 11] on font "Figyelt URL hozzáadása" at bounding box center [349, 11] width 41 height 4
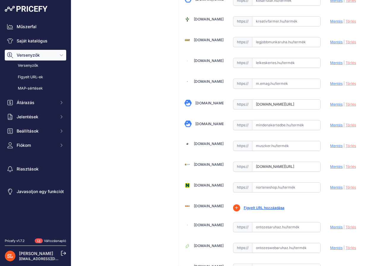
scroll to position [1335, 0]
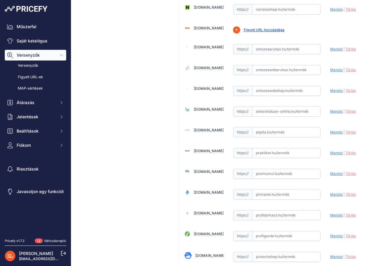
click at [264, 154] on input "text" at bounding box center [286, 153] width 69 height 10
paste input "[URL][DOMAIN_NAME]"
click at [330, 153] on font "Mentés" at bounding box center [336, 153] width 12 height 4
type input "https://www.praktiker.hu/kert/kertepites/kerites-kapu-drot/forest-style-kerites…"
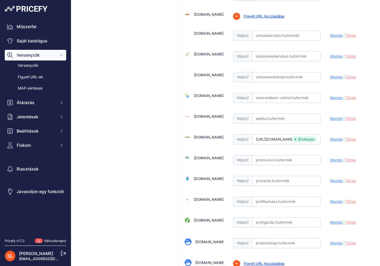
scroll to position [1335, 0]
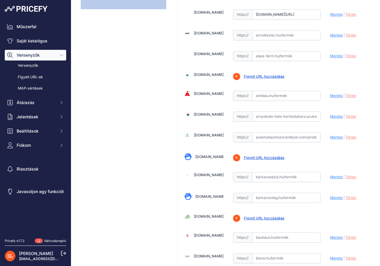
scroll to position [0, 0]
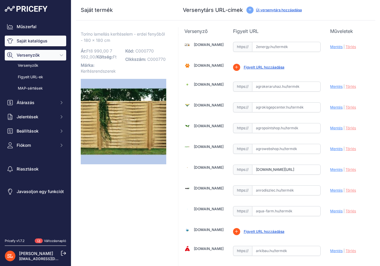
click at [32, 41] on font "Saját katalógus" at bounding box center [32, 40] width 31 height 5
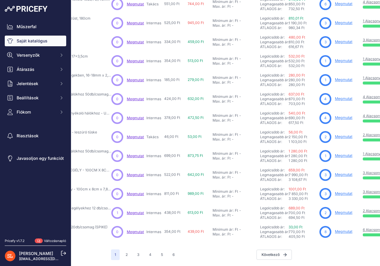
scroll to position [95, 83]
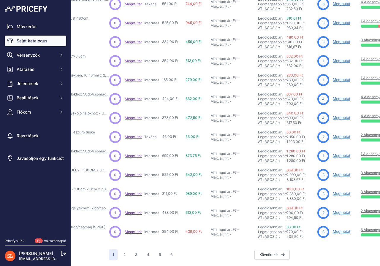
click at [342, 77] on font "Megmutat" at bounding box center [342, 79] width 18 height 4
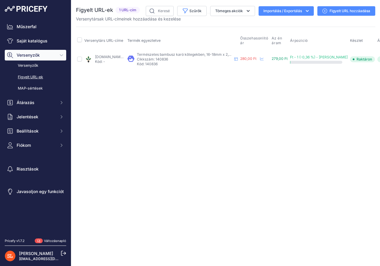
drag, startPoint x: 168, startPoint y: 64, endPoint x: 181, endPoint y: 63, distance: 12.8
click at [158, 63] on font "Kód: 140836" at bounding box center [147, 64] width 21 height 4
click at [274, 139] on div "Close You are not connected to the internet." at bounding box center [225, 133] width 309 height 266
click at [335, 9] on font "Figyelt URL hozzáadása" at bounding box center [349, 11] width 41 height 4
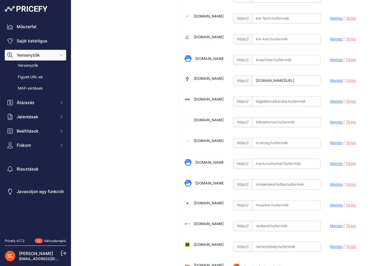
scroll to position [1276, 0]
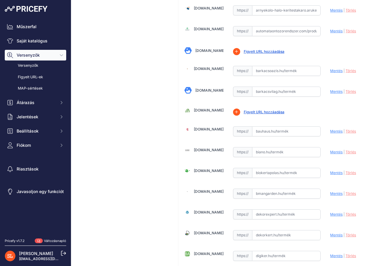
scroll to position [0, 0]
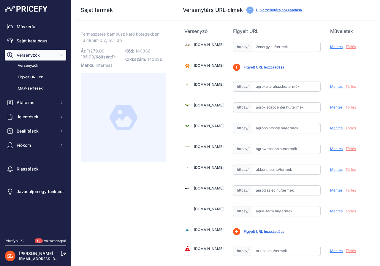
drag, startPoint x: 128, startPoint y: 209, endPoint x: 139, endPoint y: 187, distance: 24.7
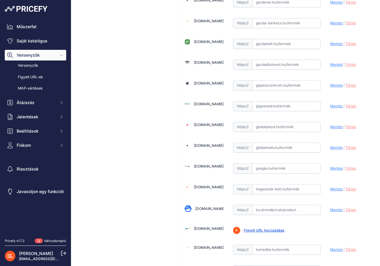
scroll to position [712, 0]
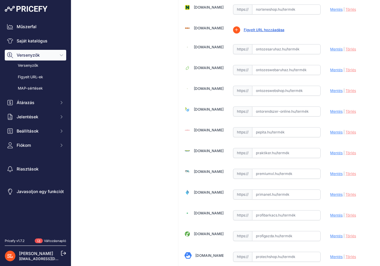
scroll to position [1484, 0]
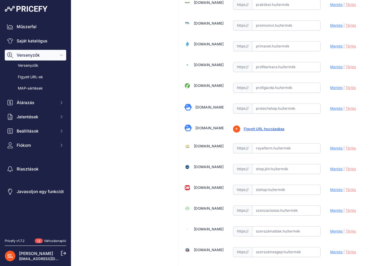
click at [263, 150] on input "text" at bounding box center [286, 148] width 69 height 10
paste input "https://www.royalfarm.hu/bamboo-bambusz-termeszto-karo-4?srsltid=AfmBOorrRINYqb…"
click at [332, 147] on font "Mentés" at bounding box center [336, 148] width 12 height 4
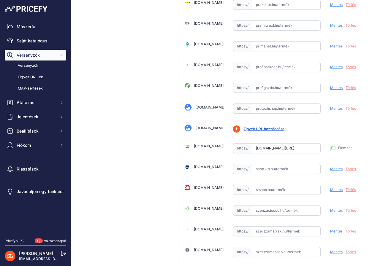
type input "https://www.royalfarm.hu/bamboo-bambusz-termeszto-karo-4?prirule_jdsnikfkfjsd=8…"
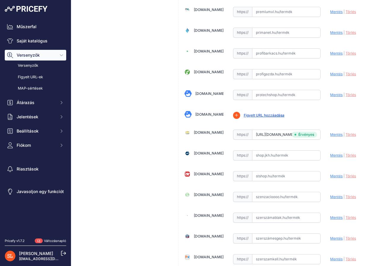
scroll to position [1484, 0]
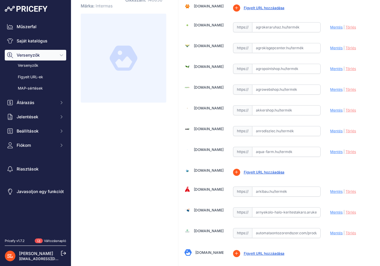
scroll to position [0, 0]
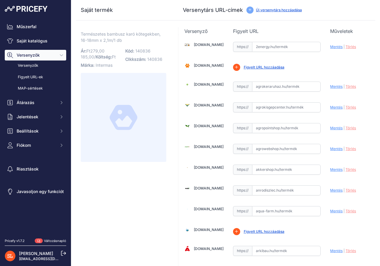
click at [271, 190] on input "text" at bounding box center [286, 190] width 69 height 10
paste input "https://www.anrodiszlec.hu/product_info.php/products_id/24264"
click at [333, 191] on font "Mentés" at bounding box center [336, 190] width 12 height 4
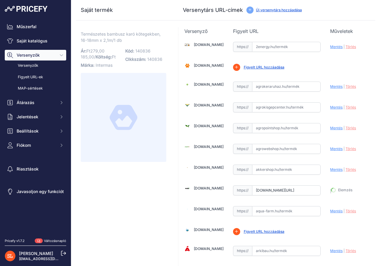
type input "https://www.anrodiszlec.hu/product_info.php/products_id/24264?prirule_jdsnikfkf…"
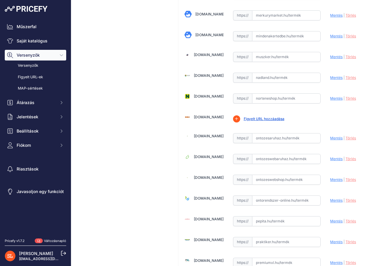
scroll to position [1335, 0]
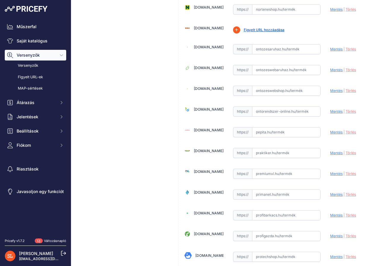
click at [257, 235] on input "text" at bounding box center [286, 236] width 69 height 10
paste input "https://www.profigazda.hu/nortene_bamboo_bambusz_termeszto_karo_2738"
click at [331, 236] on font "Mentés" at bounding box center [336, 236] width 12 height 4
type input "https://www.profigazda.hu/nortene_bamboo_bambusz_termeszto_karo_2738?prirule_jd…"
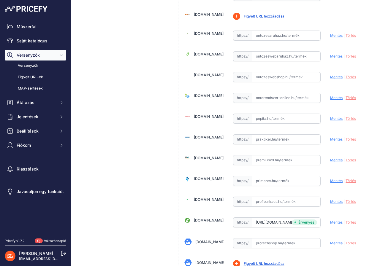
scroll to position [1335, 0]
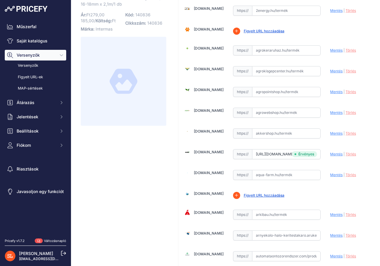
scroll to position [0, 0]
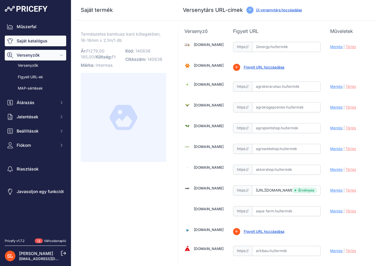
click at [26, 41] on font "Saját katalógus" at bounding box center [32, 40] width 31 height 5
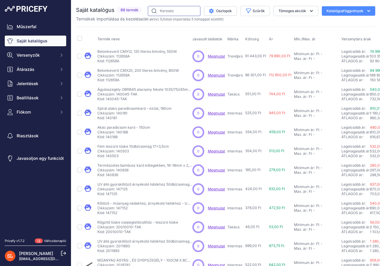
click at [169, 11] on input "text" at bounding box center [174, 11] width 53 height 10
type input "bambusz"
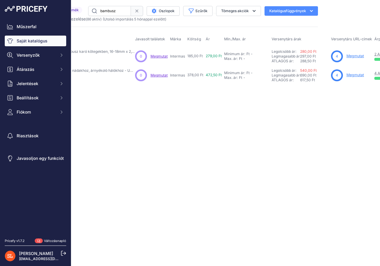
scroll to position [0, 59]
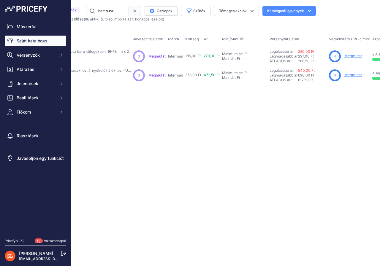
click at [353, 75] on font "Megmutat" at bounding box center [353, 75] width 18 height 4
click at [353, 55] on font "Megmutat" at bounding box center [353, 56] width 18 height 4
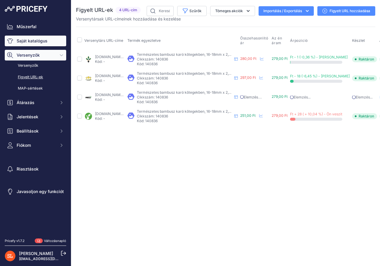
click at [35, 41] on font "Saját katalógus" at bounding box center [32, 40] width 31 height 5
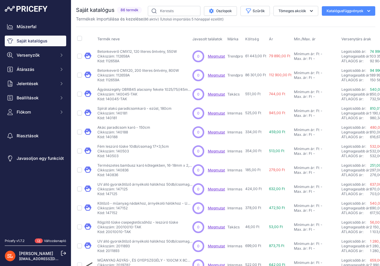
scroll to position [95, 0]
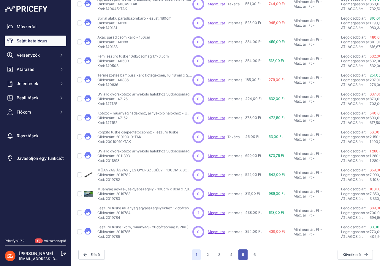
click at [242, 253] on font "5" at bounding box center [243, 255] width 2 height 4
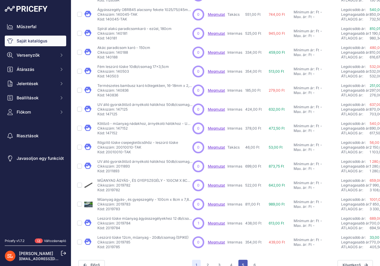
scroll to position [109, 0]
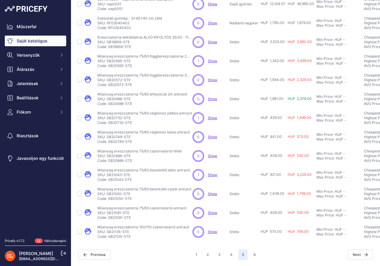
scroll to position [94, 0]
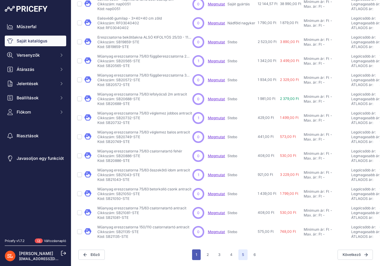
click at [196, 253] on font "1" at bounding box center [196, 255] width 1 height 4
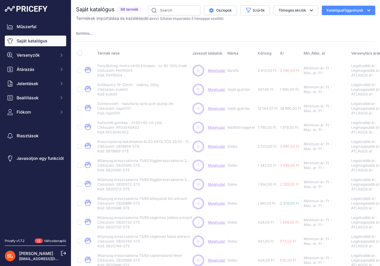
scroll to position [0, 0]
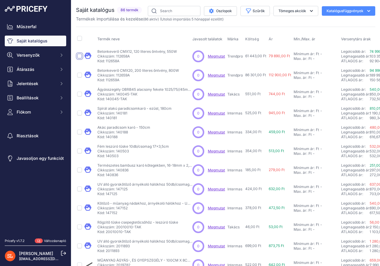
click at [80, 56] on input "checkbox" at bounding box center [79, 56] width 5 height 5
checkbox input "true"
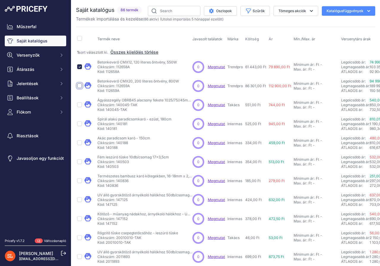
click at [80, 85] on input "checkbox" at bounding box center [79, 85] width 5 height 5
checkbox input "true"
click at [78, 104] on input "checkbox" at bounding box center [79, 104] width 5 height 5
checkbox input "true"
click at [78, 124] on input "checkbox" at bounding box center [79, 123] width 5 height 5
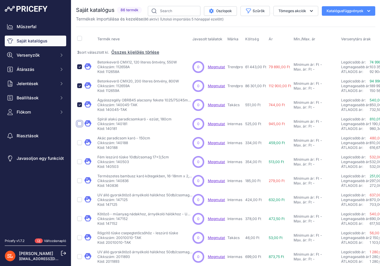
checkbox input "true"
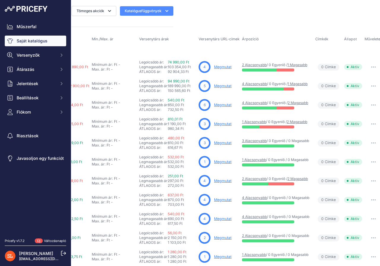
scroll to position [0, 211]
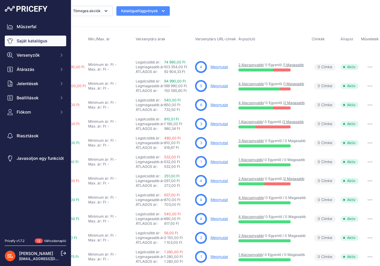
click at [366, 65] on button "button" at bounding box center [370, 67] width 12 height 8
click at [367, 105] on icon "button" at bounding box center [369, 104] width 5 height 1
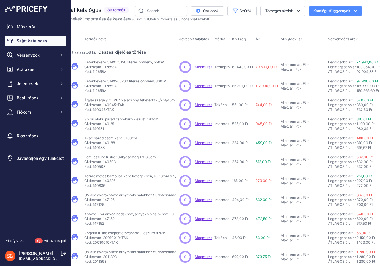
scroll to position [0, 0]
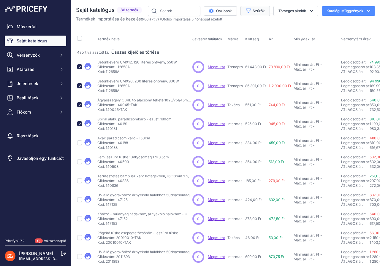
click at [253, 11] on font "Szűrők" at bounding box center [259, 11] width 12 height 4
click at [287, 12] on font "Tömeges akciók" at bounding box center [292, 11] width 28 height 4
click at [366, 11] on icon "button" at bounding box center [369, 11] width 6 height 6
click at [316, 39] on font "Export" at bounding box center [321, 38] width 11 height 4
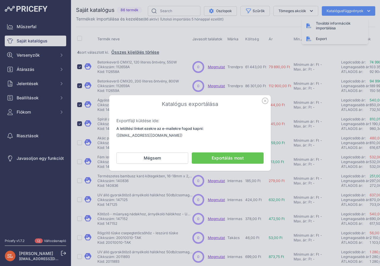
drag, startPoint x: 145, startPoint y: 158, endPoint x: 137, endPoint y: 156, distance: 8.9
click at [145, 158] on font "Mégsem" at bounding box center [152, 157] width 17 height 5
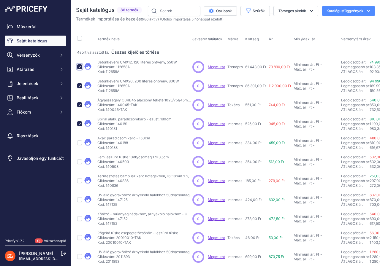
click at [78, 66] on input "checkbox" at bounding box center [79, 66] width 5 height 5
checkbox input "false"
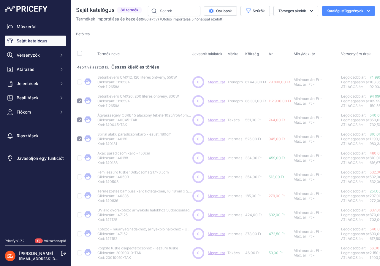
click at [80, 99] on div at bounding box center [79, 100] width 5 height 6
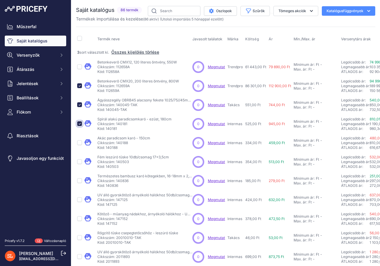
click at [79, 123] on input "checkbox" at bounding box center [79, 123] width 5 height 5
checkbox input "false"
click at [80, 105] on input "checkbox" at bounding box center [79, 104] width 5 height 5
checkbox input "false"
click at [80, 85] on input "checkbox" at bounding box center [79, 85] width 5 height 5
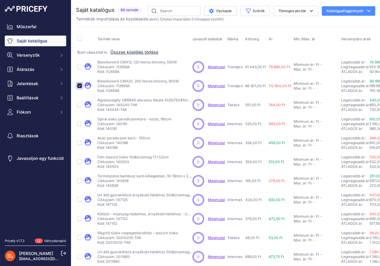
checkbox input "false"
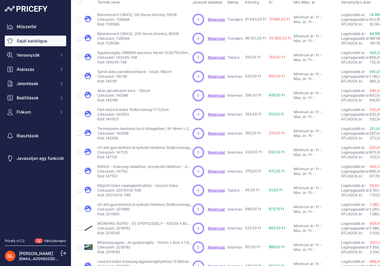
scroll to position [95, 0]
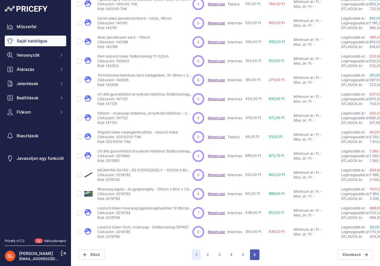
click at [253, 251] on button "6" at bounding box center [254, 255] width 9 height 11
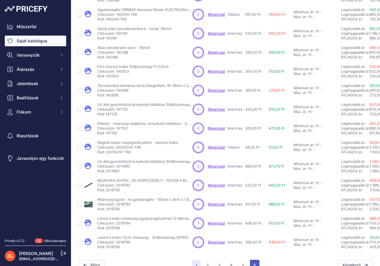
scroll to position [109, 0]
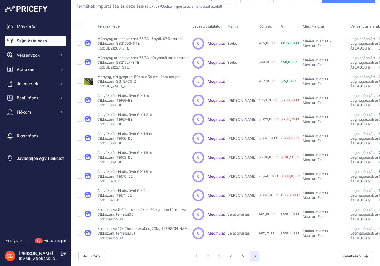
scroll to position [19, 0]
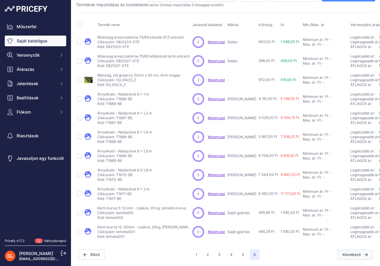
click at [364, 253] on icon at bounding box center [365, 254] width 3 height 3
click at [193, 250] on button "1" at bounding box center [196, 255] width 9 height 11
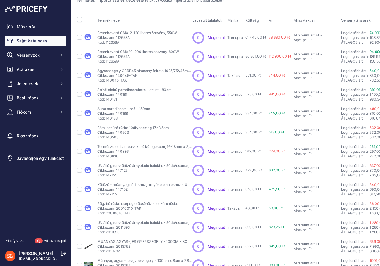
click at [155, 15] on th "Termék neve" at bounding box center [143, 20] width 95 height 15
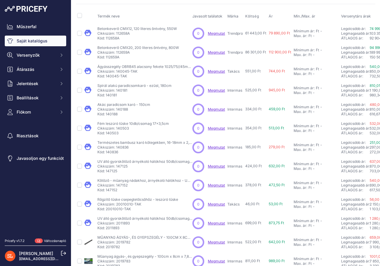
scroll to position [95, 0]
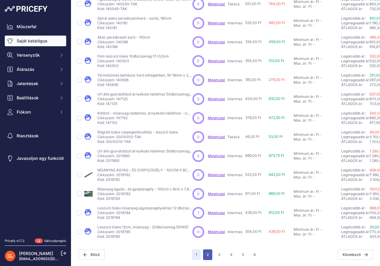
click at [206, 251] on button "2" at bounding box center [207, 255] width 9 height 11
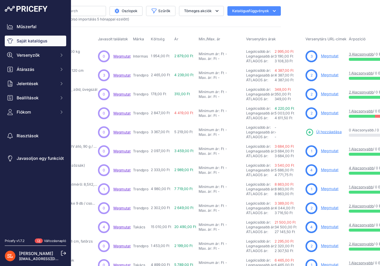
scroll to position [0, 95]
click at [326, 57] on font "Megmutat" at bounding box center [329, 56] width 18 height 4
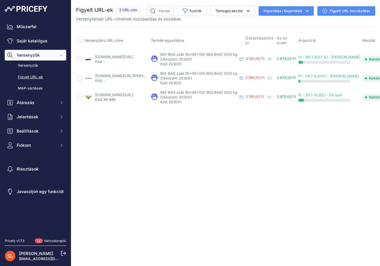
click at [335, 11] on font "Figyelt URL hozzáadása" at bounding box center [349, 11] width 41 height 4
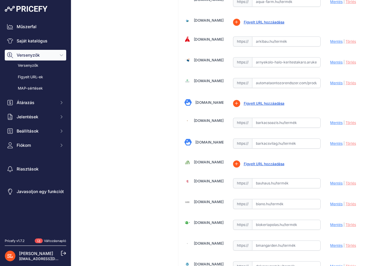
scroll to position [267, 0]
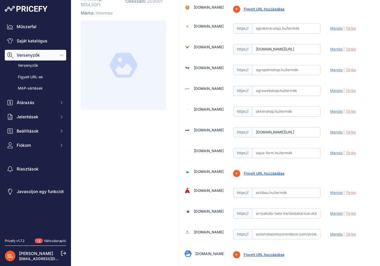
scroll to position [0, 0]
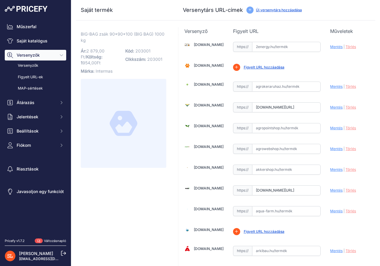
click at [40, 41] on font "Saját katalógus" at bounding box center [32, 40] width 31 height 5
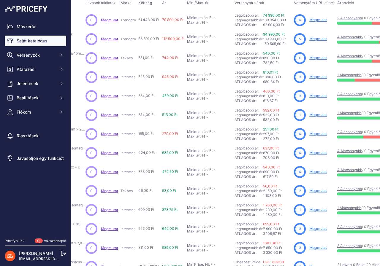
scroll to position [95, 107]
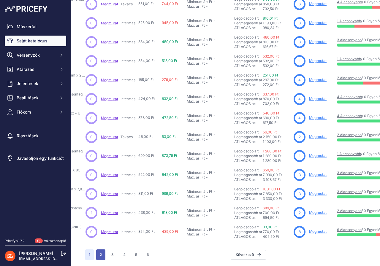
click at [100, 253] on font "2" at bounding box center [101, 255] width 2 height 4
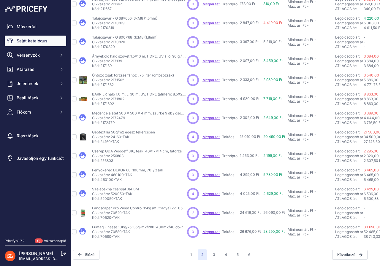
scroll to position [94, 0]
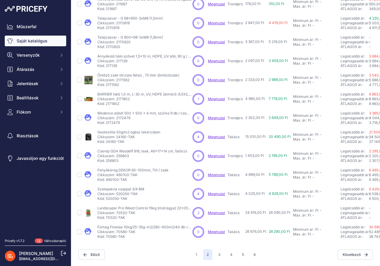
drag, startPoint x: 105, startPoint y: 43, endPoint x: 126, endPoint y: 44, distance: 20.2
click at [126, 45] on p "Kód: 2170820" at bounding box center [130, 47] width 66 height 5
copy font "2170820"
drag, startPoint x: 98, startPoint y: 33, endPoint x: 164, endPoint y: 33, distance: 66.5
click at [164, 35] on div "Talajcsavar - G 800x68-3xM8 (1,8mm) Talajcsavar - G 800x68-3xM8 (1,8mm) Cikkszá…" at bounding box center [143, 42] width 93 height 14
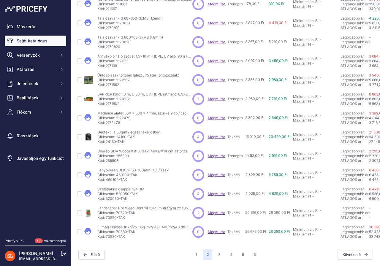
copy font "Talajcsavar - G 800x68-3xM8 (1,8mm)"
click at [168, 37] on div "Talajcsavar - G 800x68-3xM8 (1,8mm) Talajcsavar - G 800x68-3xM8 (1,8mm) Cikkszá…" at bounding box center [143, 42] width 93 height 14
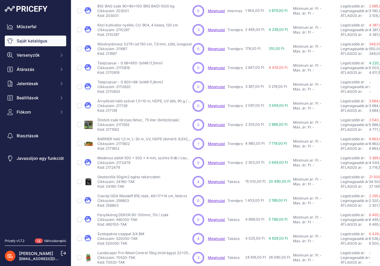
scroll to position [95, 0]
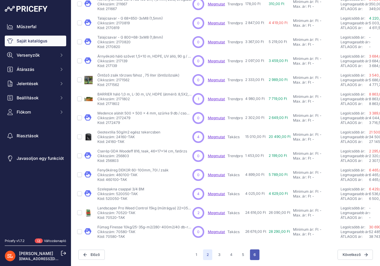
click at [253, 253] on button "6" at bounding box center [254, 255] width 9 height 11
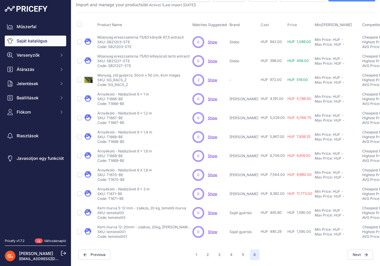
scroll to position [19, 0]
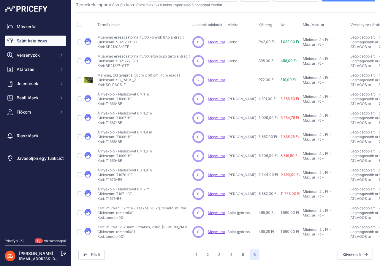
click at [127, 242] on div "Saját katalógus 86 termék" at bounding box center [225, 126] width 299 height 269
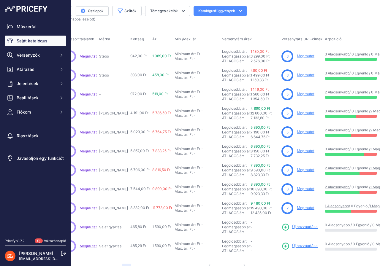
scroll to position [0, 131]
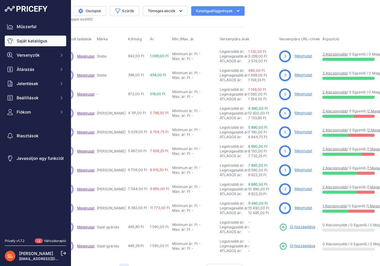
click at [294, 94] on font "Megmutat" at bounding box center [303, 94] width 18 height 4
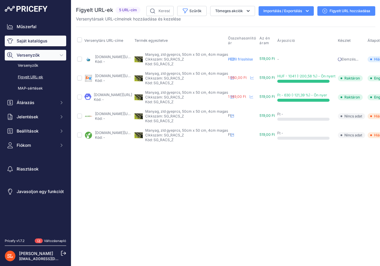
click at [23, 39] on font "Saját katalógus" at bounding box center [32, 40] width 31 height 5
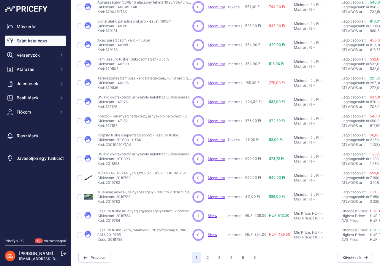
scroll to position [95, 0]
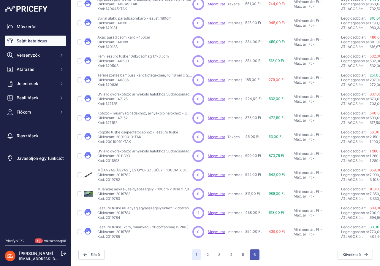
click at [253, 253] on font "6" at bounding box center [254, 255] width 2 height 4
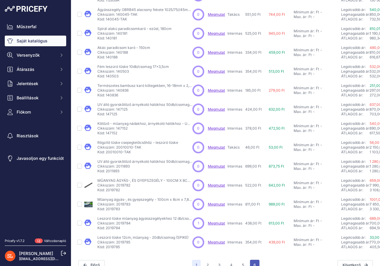
scroll to position [109, 0]
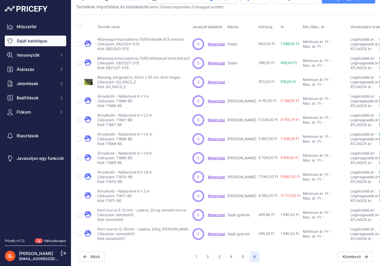
scroll to position [19, 0]
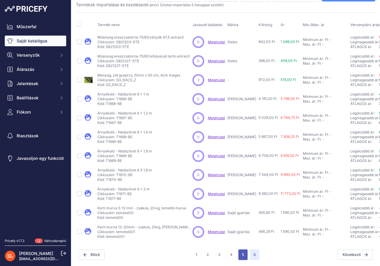
click at [240, 251] on button "5" at bounding box center [242, 255] width 9 height 11
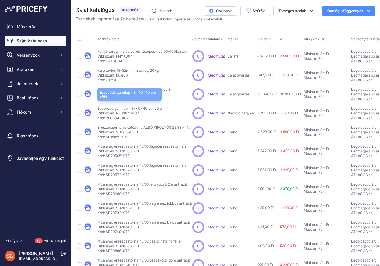
drag, startPoint x: 98, startPoint y: 107, endPoint x: 161, endPoint y: 107, distance: 63.8
click at [161, 107] on font "Esésvédő gumilap - 3x40x40 cm zöld" at bounding box center [129, 108] width 64 height 4
copy font "Esésvédő gumilap - 3x40x40 cm zöld"
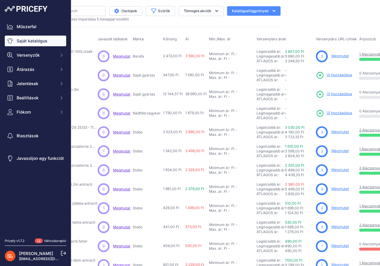
scroll to position [0, 95]
click at [337, 112] on font "Új hozzáadása" at bounding box center [339, 113] width 26 height 4
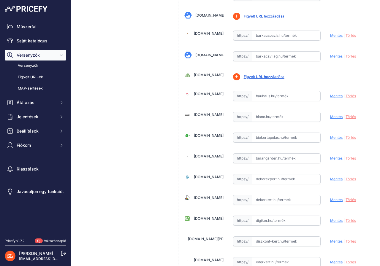
scroll to position [445, 0]
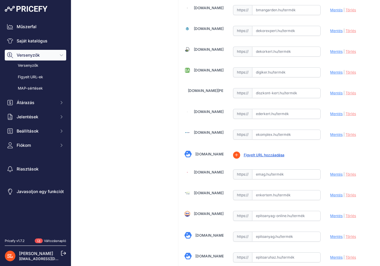
click at [258, 236] on input "text" at bounding box center [286, 237] width 69 height 10
paste input "[URL][DOMAIN_NAME]"
click at [330, 237] on font "Mentés" at bounding box center [336, 236] width 12 height 4
type input "[URL][DOMAIN_NAME]"
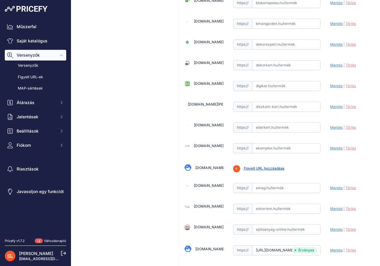
scroll to position [459, 0]
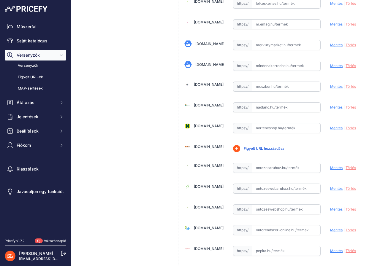
scroll to position [1246, 0]
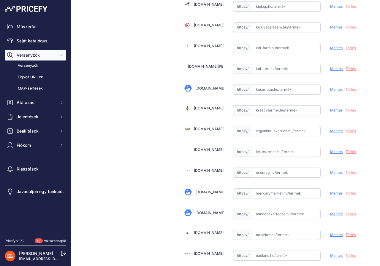
scroll to position [1157, 0]
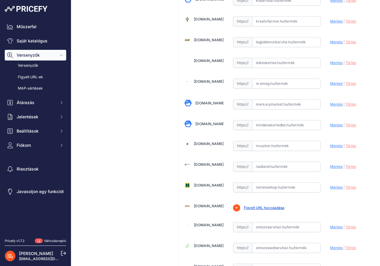
click at [261, 164] on input "text" at bounding box center [286, 167] width 69 height 10
paste input "https://www.nadland.hu/gumilap-gumitegla/sportpalya-burkolat/altalanos-sportbur…"
click at [331, 166] on font "Mentés" at bounding box center [336, 166] width 12 height 4
type input "https://www.nadland.hu/gumilap-gumitegla/sportpalya-burkolat/altalanos-sportbur…"
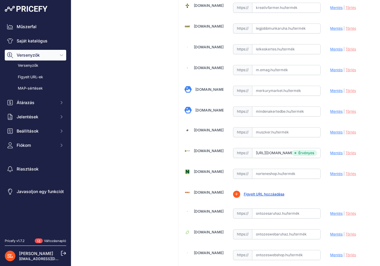
scroll to position [1157, 0]
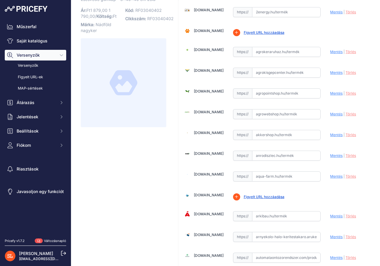
scroll to position [0, 0]
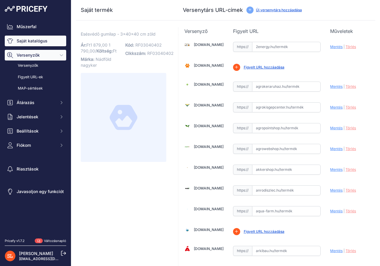
click at [40, 42] on font "Saját katalógus" at bounding box center [32, 40] width 31 height 5
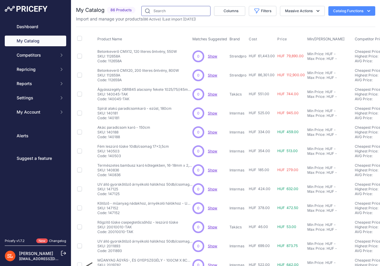
click at [165, 10] on input "text" at bounding box center [175, 11] width 69 height 10
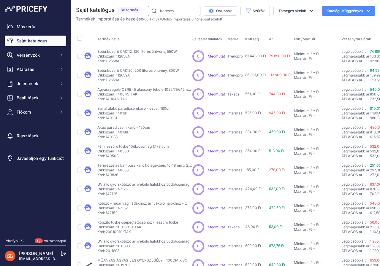
drag, startPoint x: 0, startPoint y: 0, endPoint x: 165, endPoint y: 10, distance: 165.0
click at [165, 10] on input "text" at bounding box center [174, 11] width 53 height 10
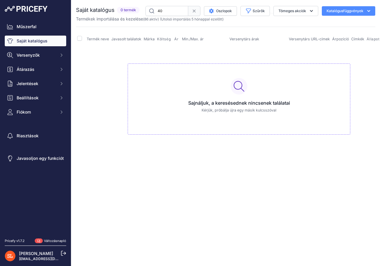
type input "4"
type input "esésvé"
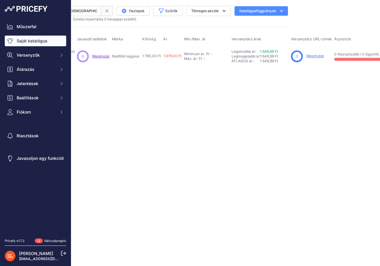
scroll to position [0, 95]
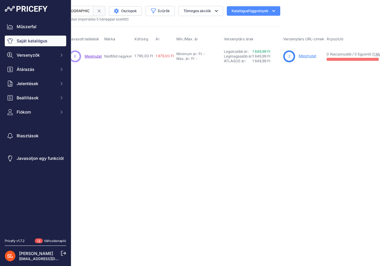
click at [303, 56] on font "Megmutat" at bounding box center [308, 56] width 18 height 4
